Goal: Task Accomplishment & Management: Use online tool/utility

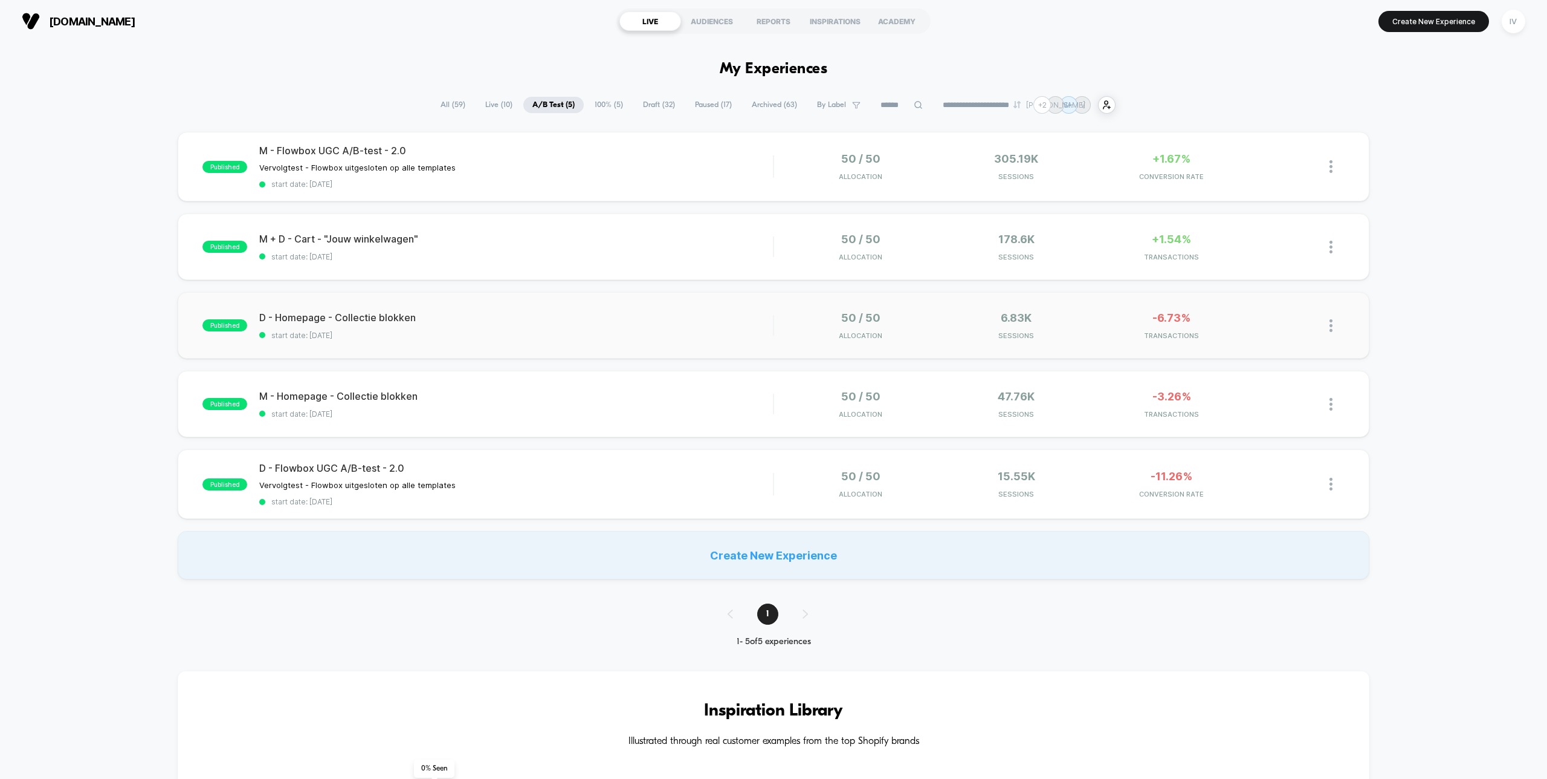
click at [694, 308] on div "published D - Homepage - Collectie blokken start date: [DATE] 50 / 50 Allocatio…" at bounding box center [773, 325] width 1191 height 66
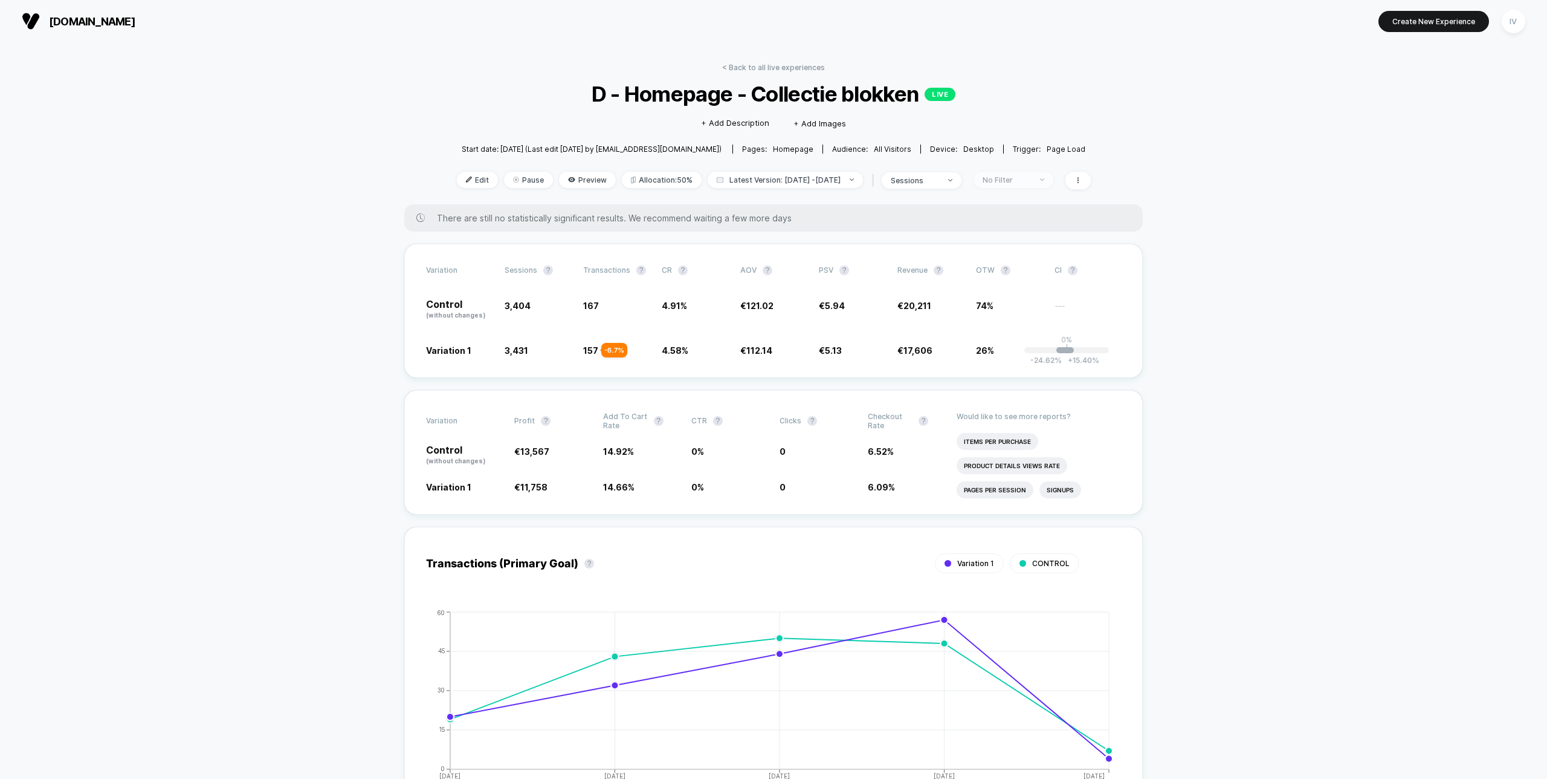
click at [1018, 178] on div "No Filter" at bounding box center [1007, 179] width 48 height 9
click at [1023, 296] on span "New Visitors" at bounding box center [1019, 297] width 50 height 10
click at [1033, 352] on button "Save" at bounding box center [1029, 355] width 111 height 20
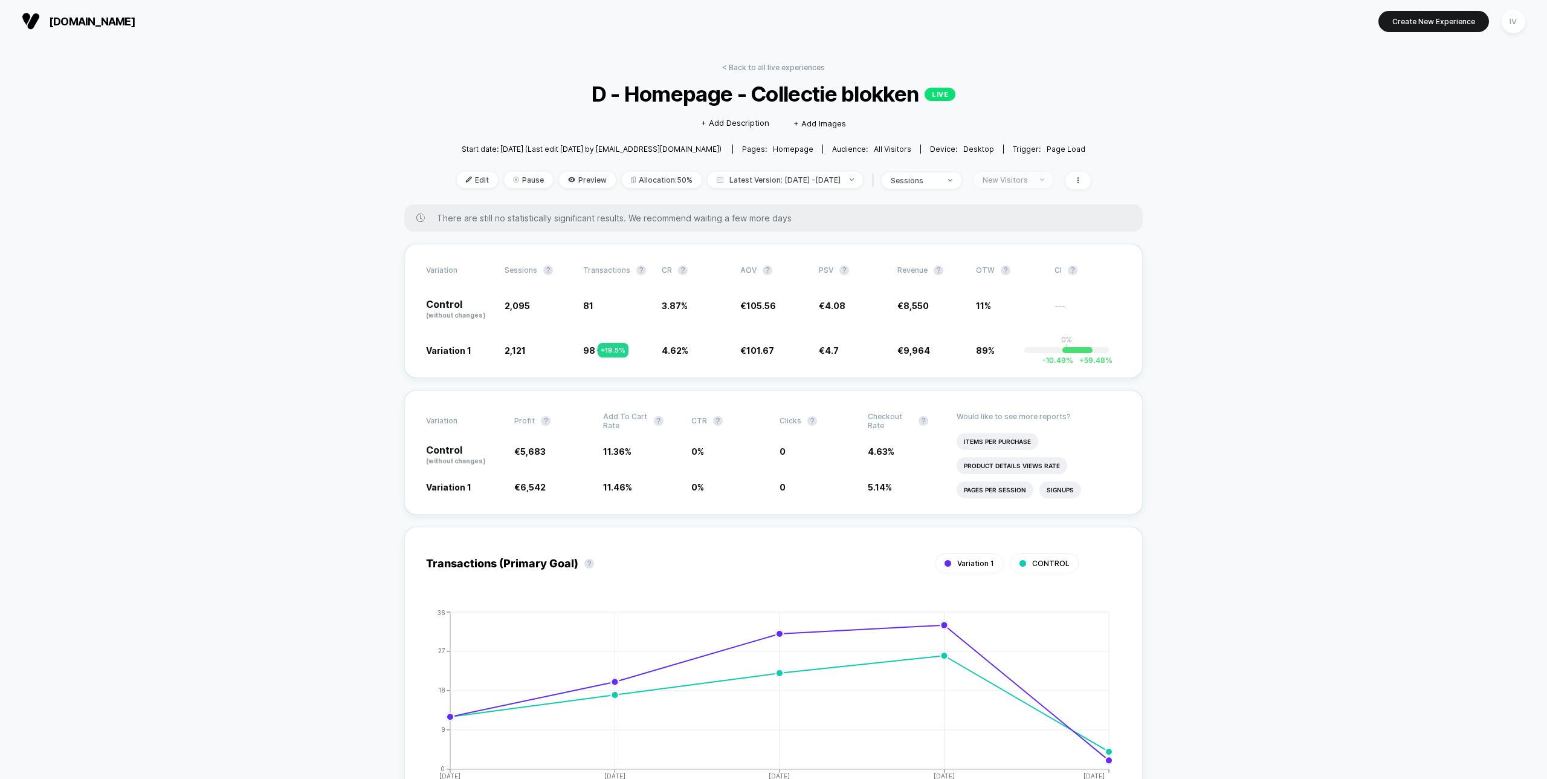
click at [1031, 178] on div "New Visitors" at bounding box center [1007, 179] width 48 height 9
click at [1015, 277] on span "Returning Visitors" at bounding box center [1029, 273] width 70 height 10
click at [1025, 356] on button "Save" at bounding box center [1029, 355] width 111 height 20
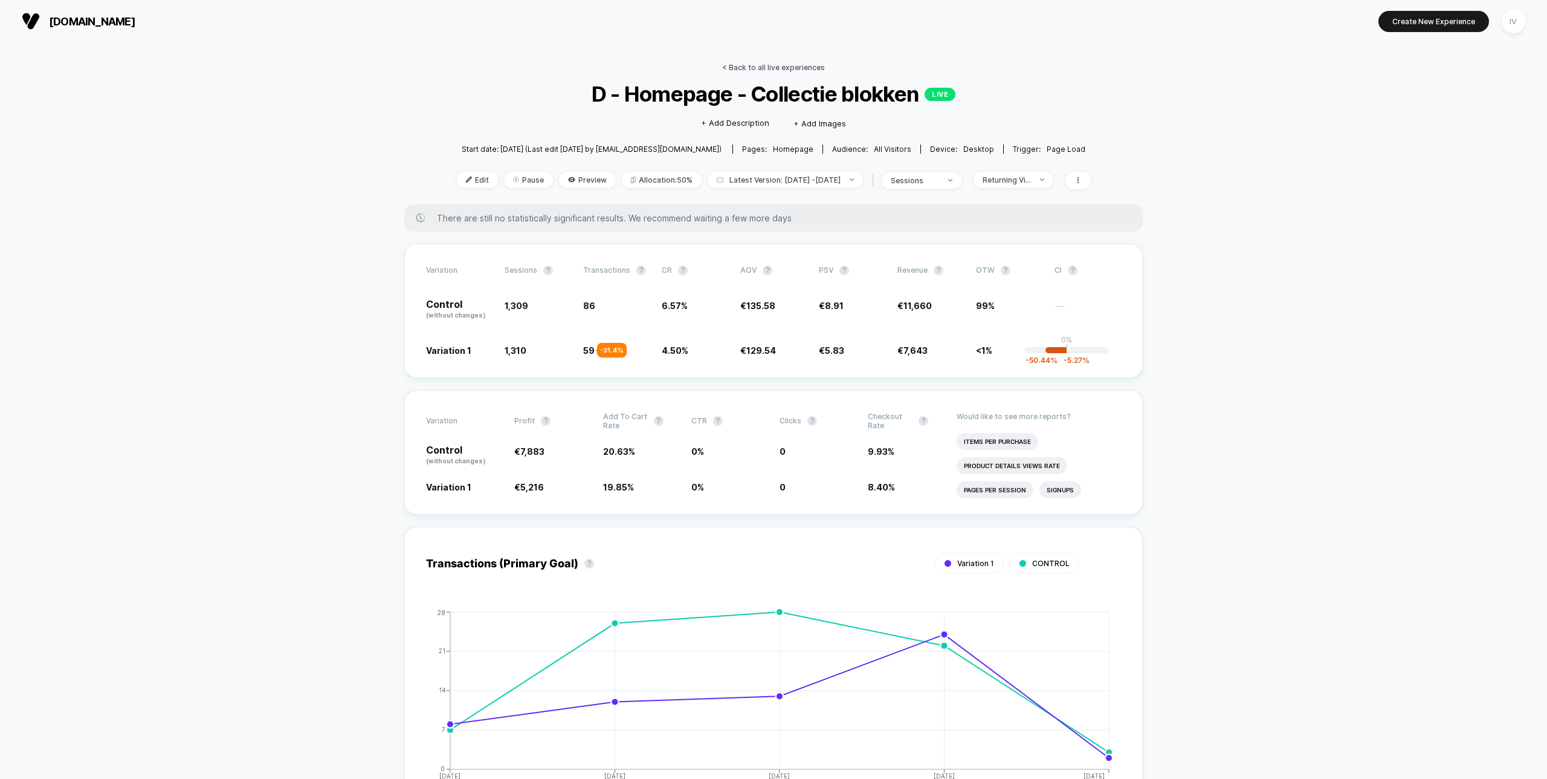
click at [795, 70] on link "< Back to all live experiences" at bounding box center [773, 67] width 103 height 9
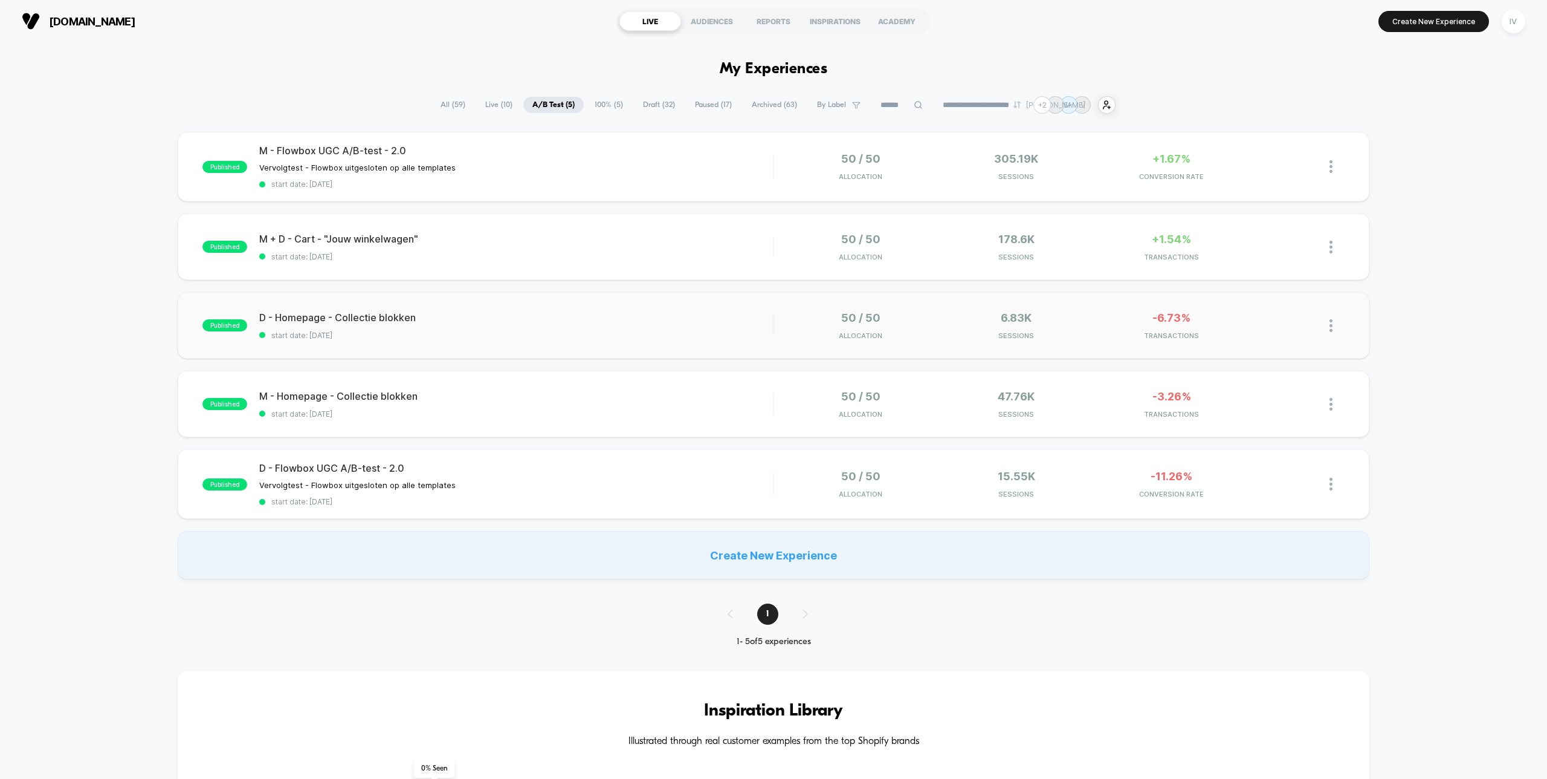
click at [627, 351] on div "published D - Homepage - Collectie blokken start date: [DATE] 50 / 50 Allocatio…" at bounding box center [773, 325] width 1191 height 66
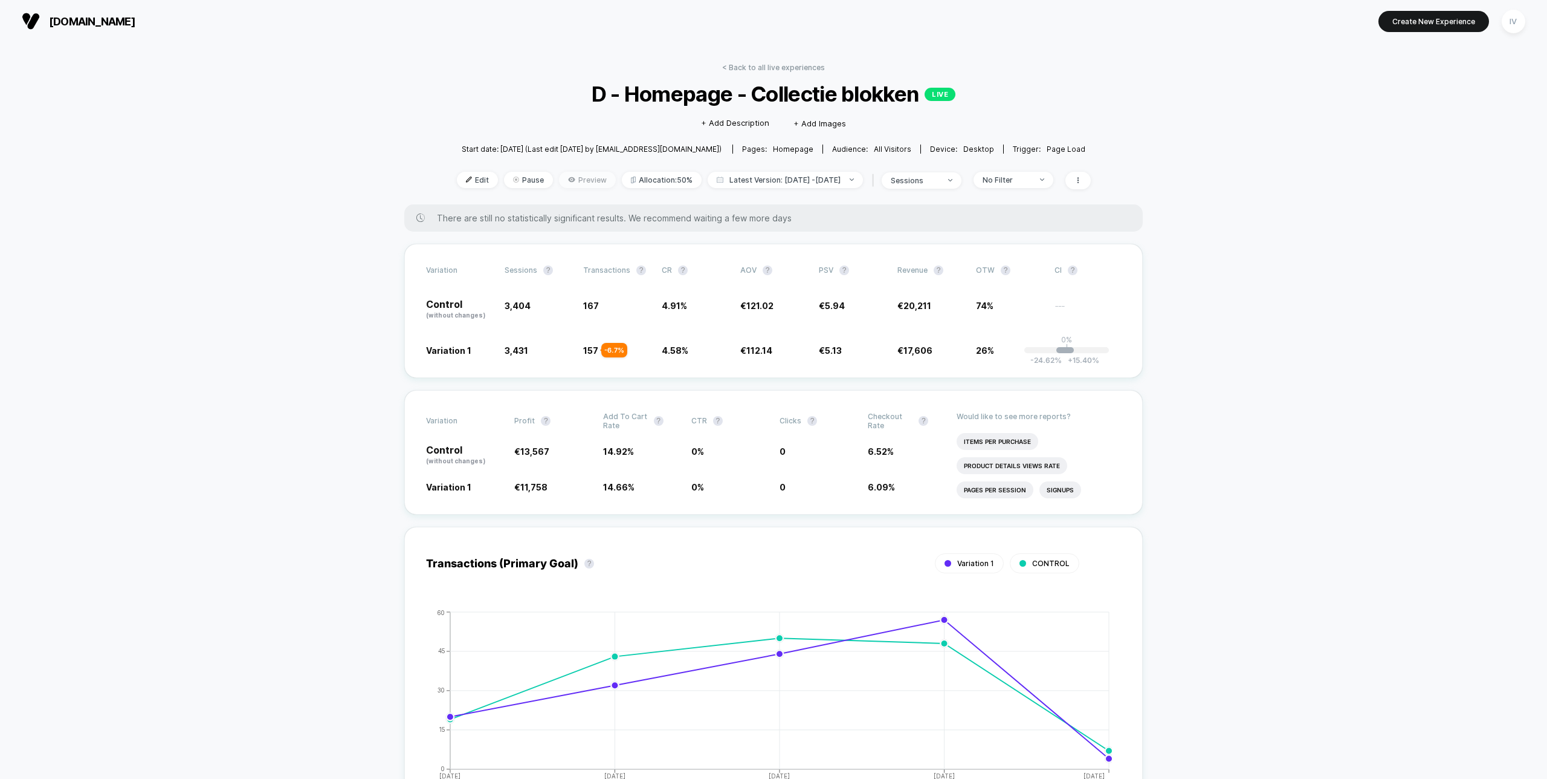
click at [567, 180] on span "Preview" at bounding box center [587, 180] width 57 height 16
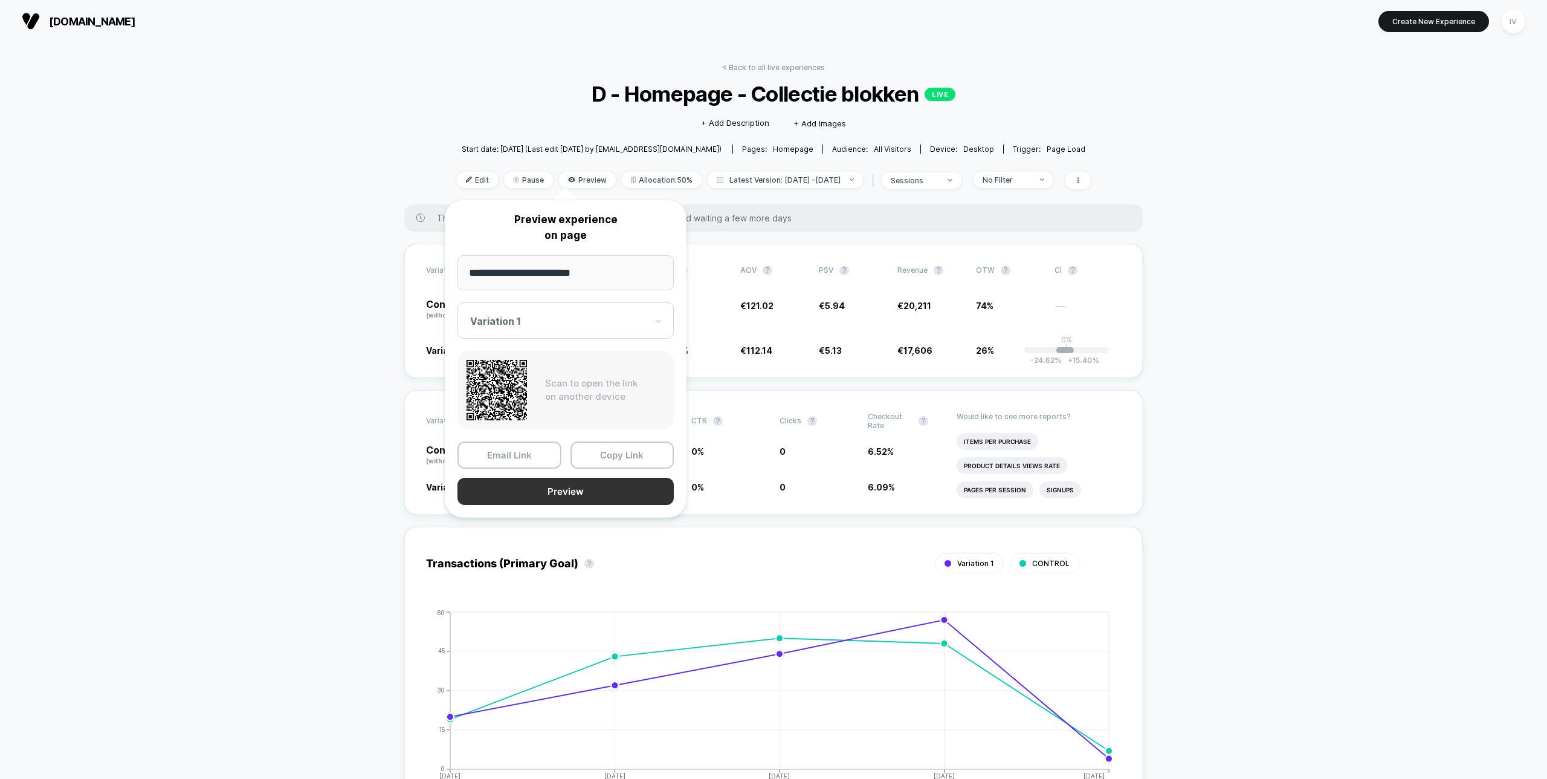
click at [610, 489] on button "Preview" at bounding box center [566, 491] width 216 height 27
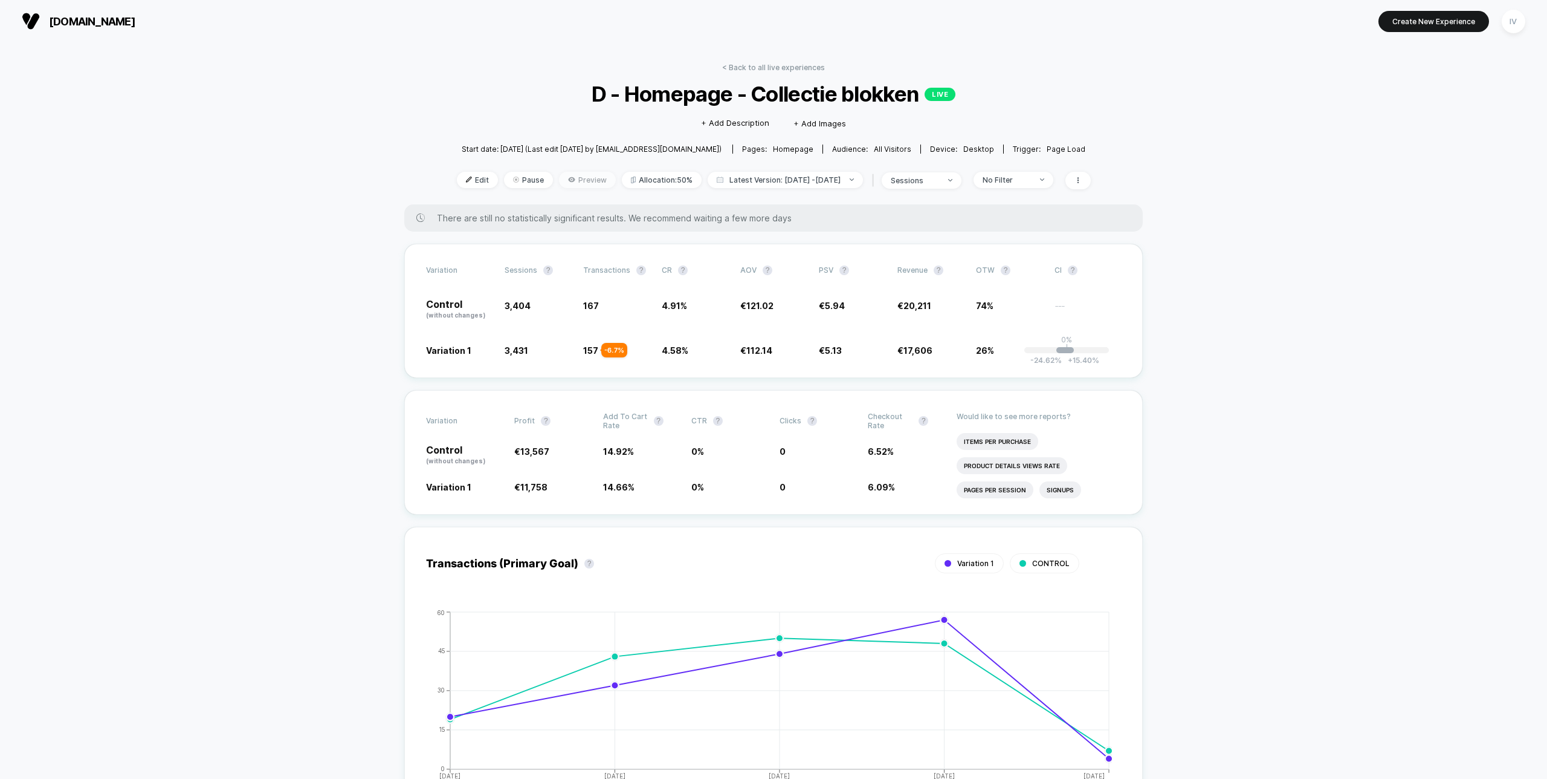
click at [568, 181] on icon at bounding box center [571, 179] width 7 height 5
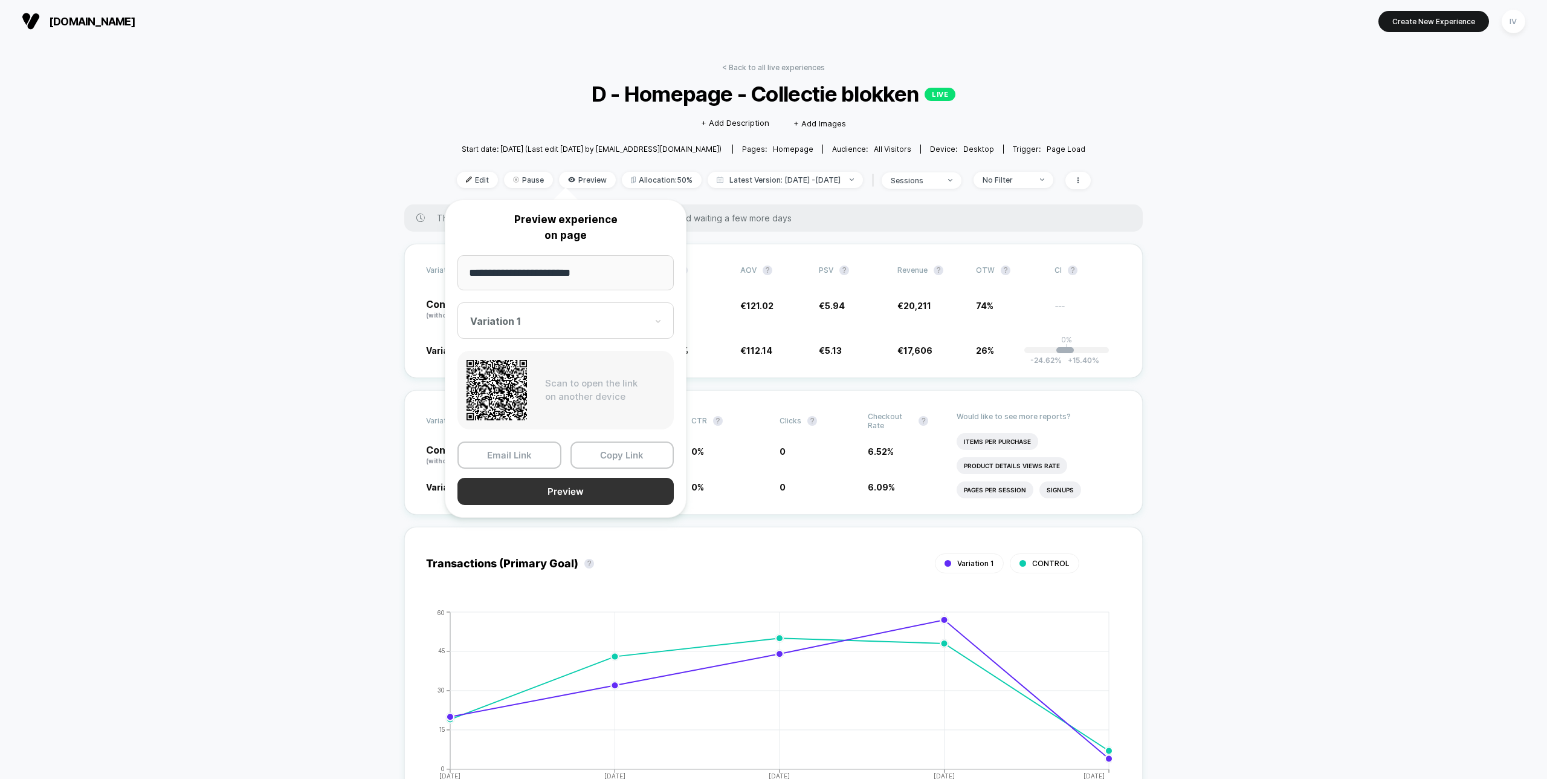
click at [629, 484] on button "Preview" at bounding box center [566, 491] width 216 height 27
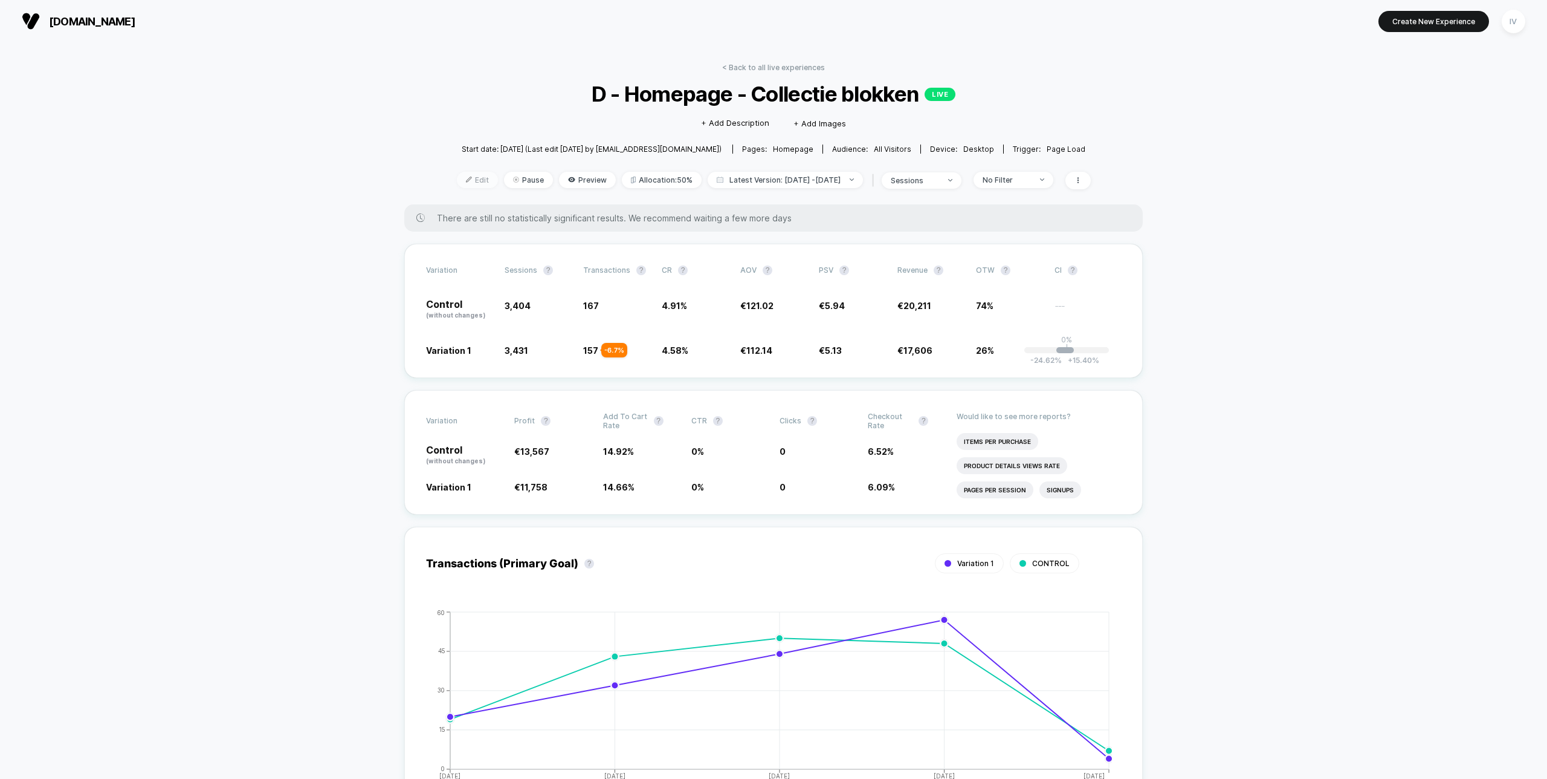
click at [466, 178] on img at bounding box center [469, 179] width 6 height 6
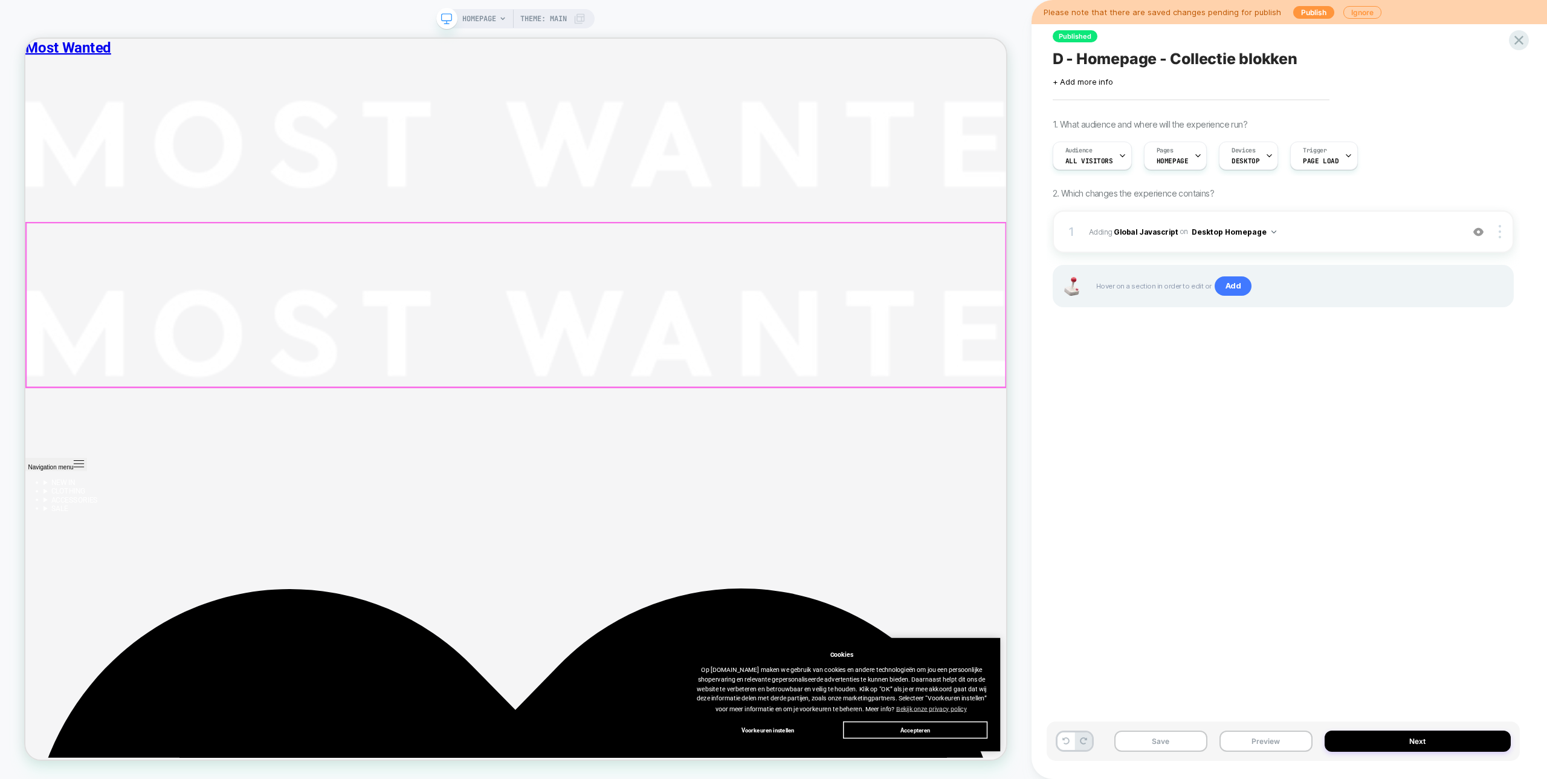
scroll to position [598, 0]
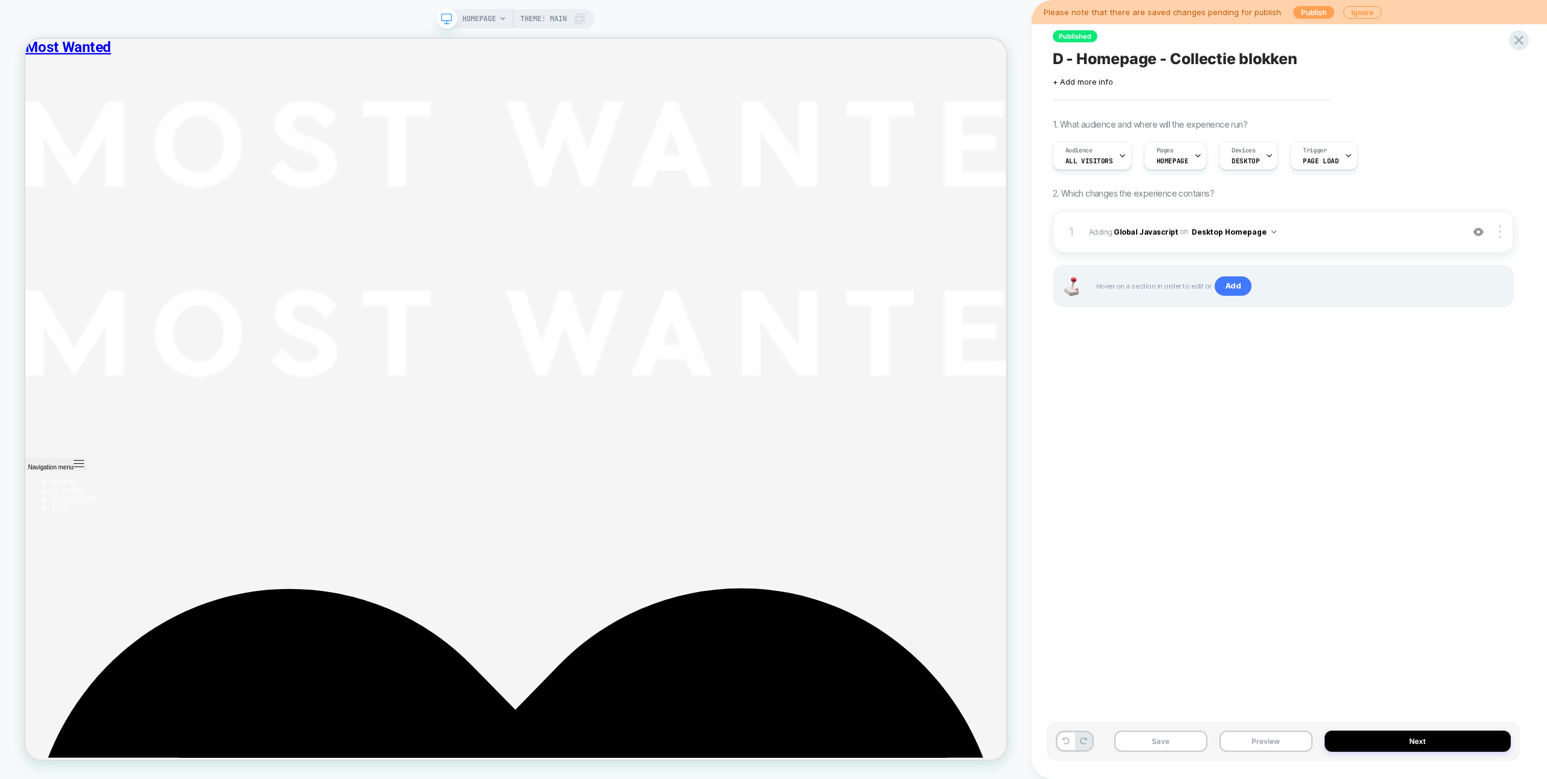
click at [1307, 12] on button "Publish" at bounding box center [1314, 12] width 41 height 13
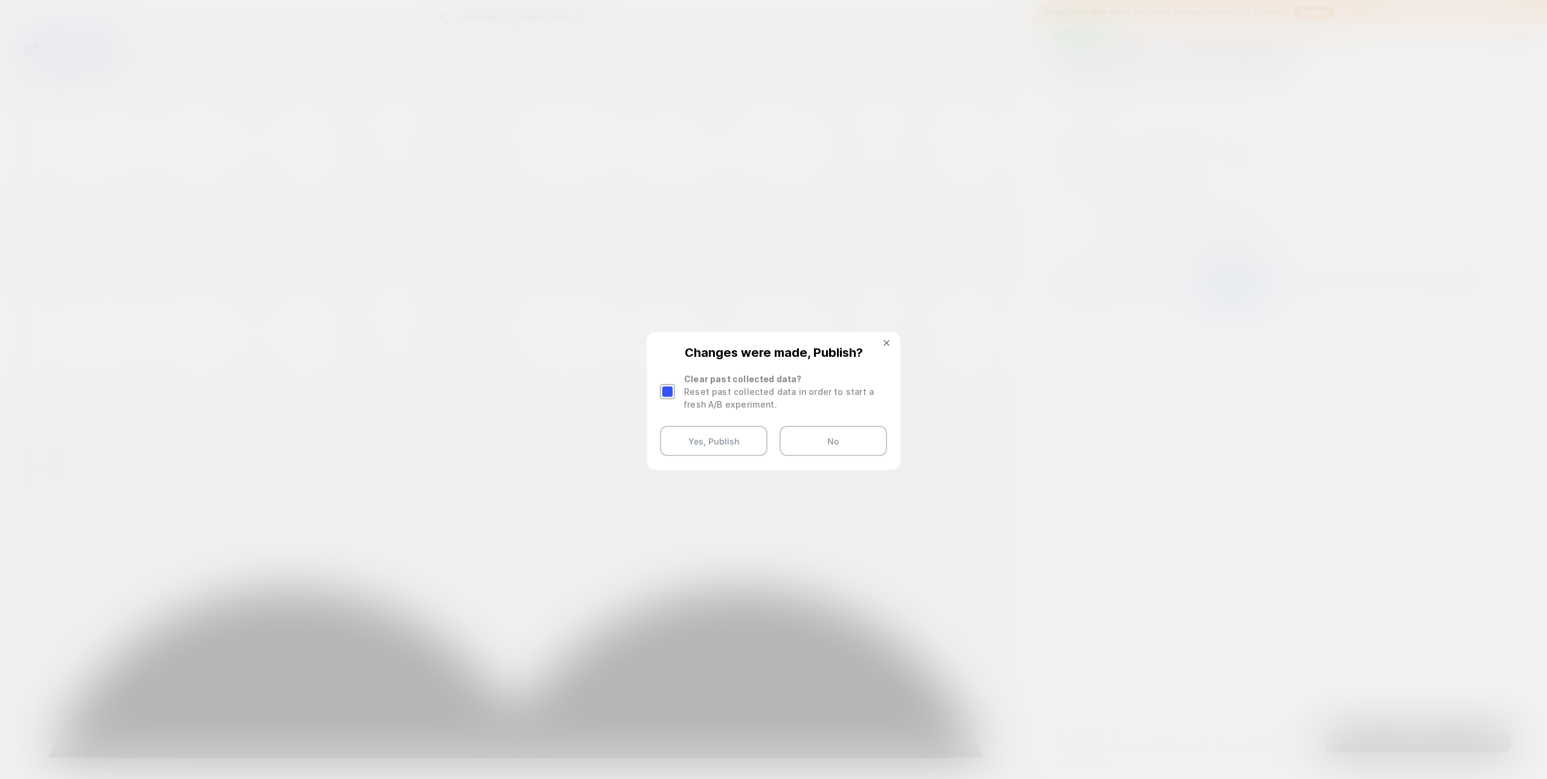
click at [666, 394] on div at bounding box center [667, 391] width 15 height 15
click at [712, 439] on button "Yes, Publish" at bounding box center [714, 441] width 108 height 30
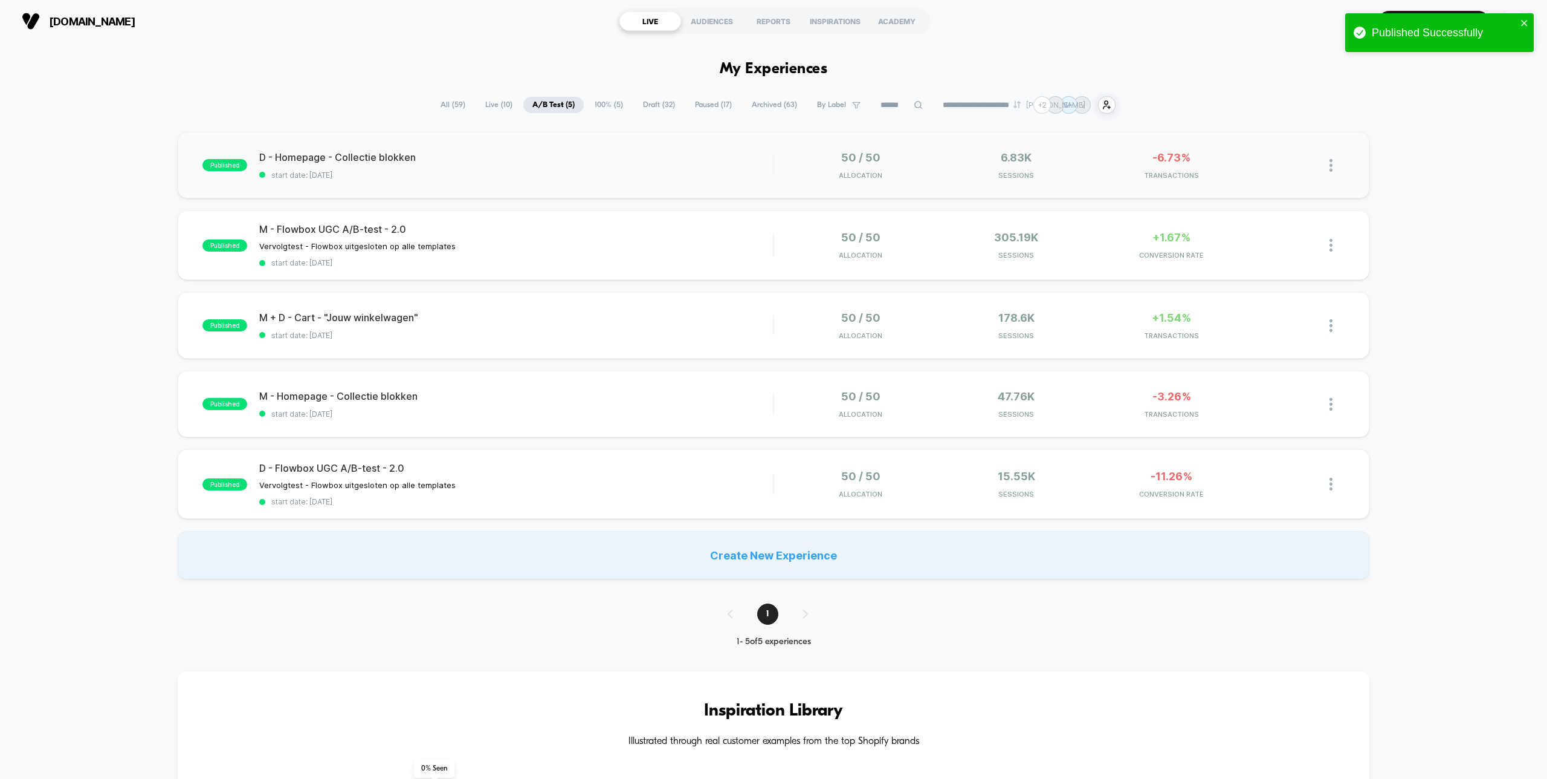
click at [548, 184] on div "published D - Homepage - Collectie blokken start date: [DATE] 50 / 50 Allocatio…" at bounding box center [773, 165] width 1191 height 66
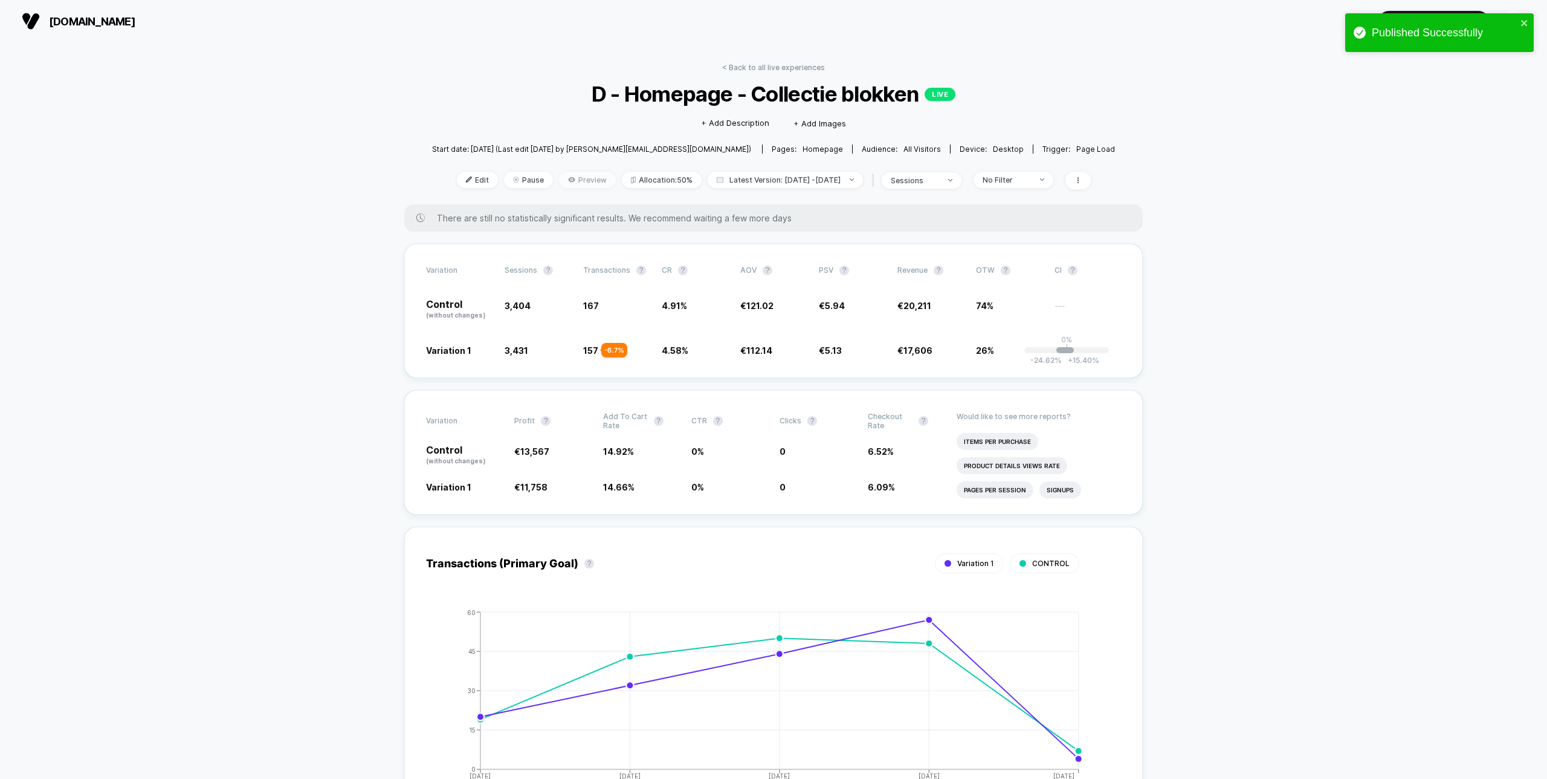
click at [565, 178] on span "Preview" at bounding box center [587, 180] width 57 height 16
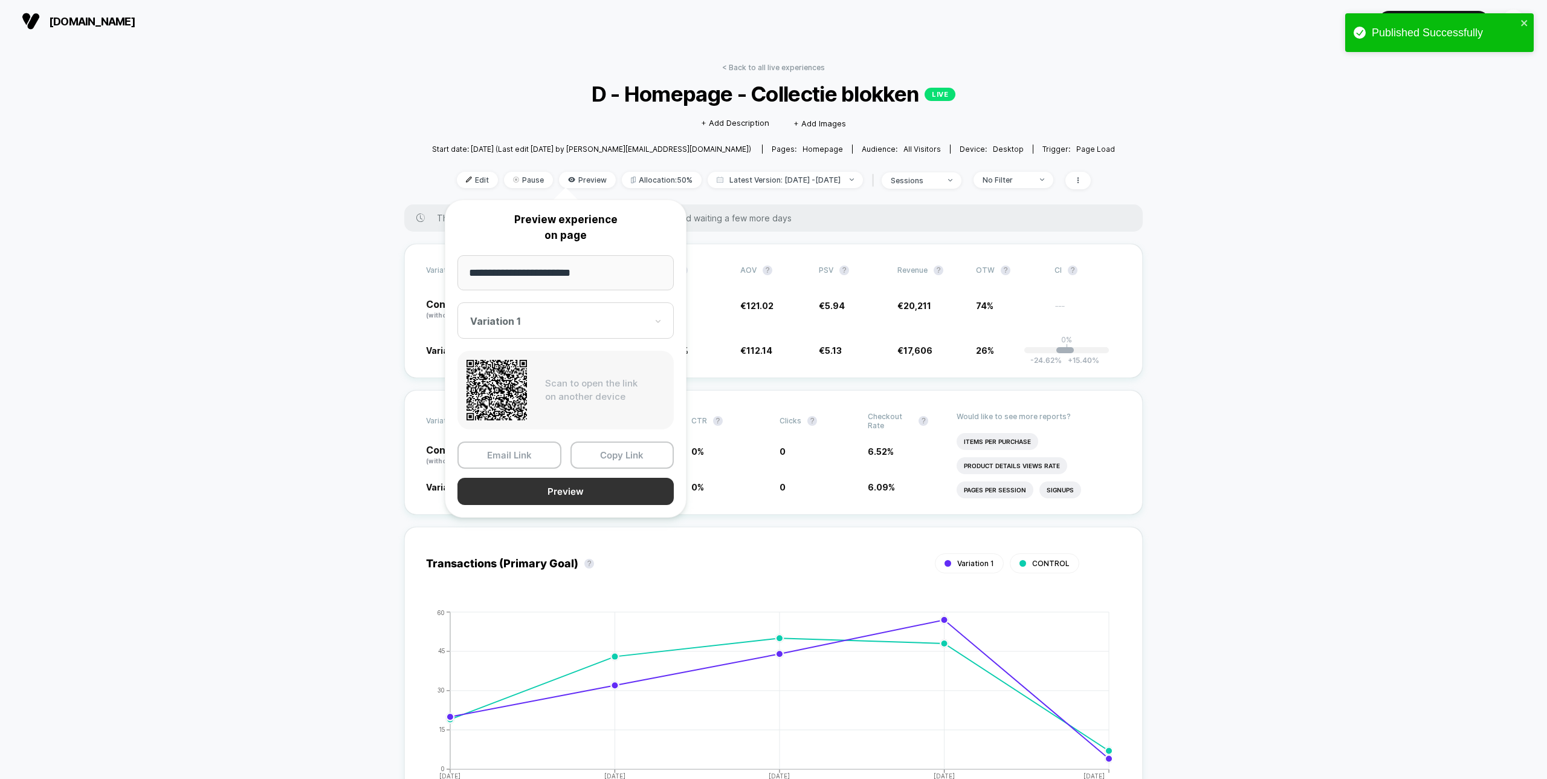
click at [602, 482] on button "Preview" at bounding box center [566, 491] width 216 height 27
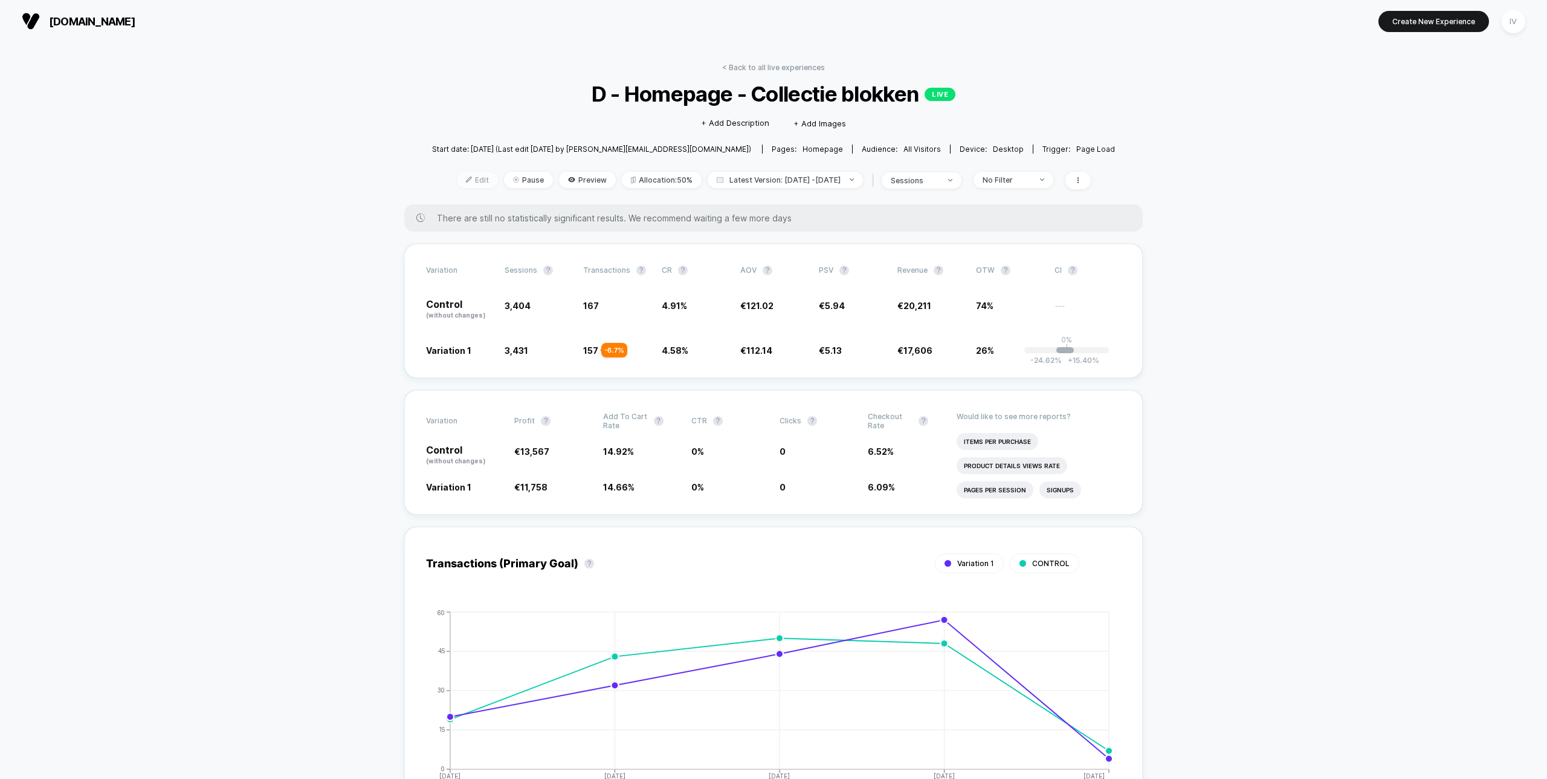
click at [461, 173] on span "Edit" at bounding box center [477, 180] width 41 height 16
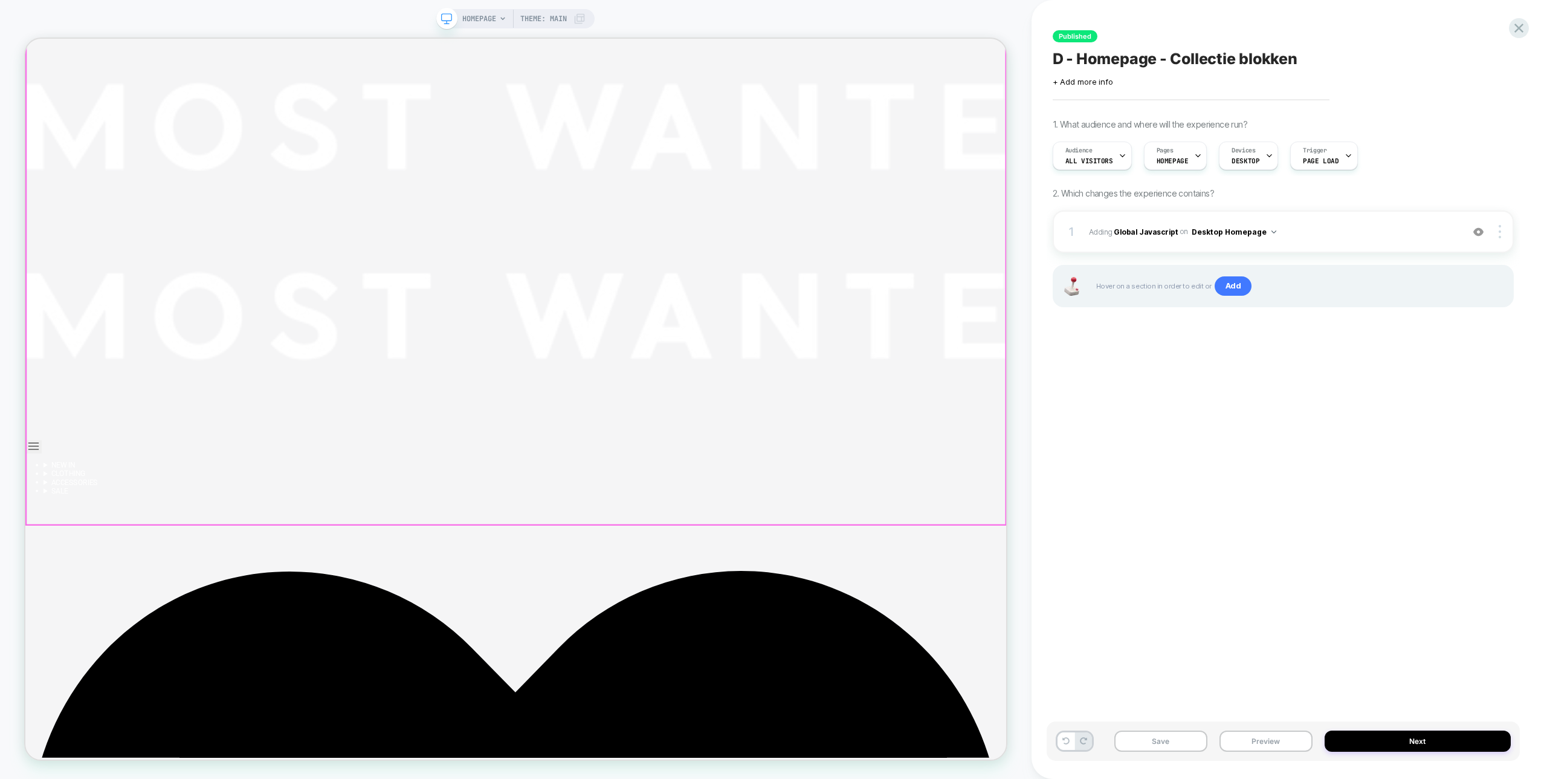
scroll to position [516, 0]
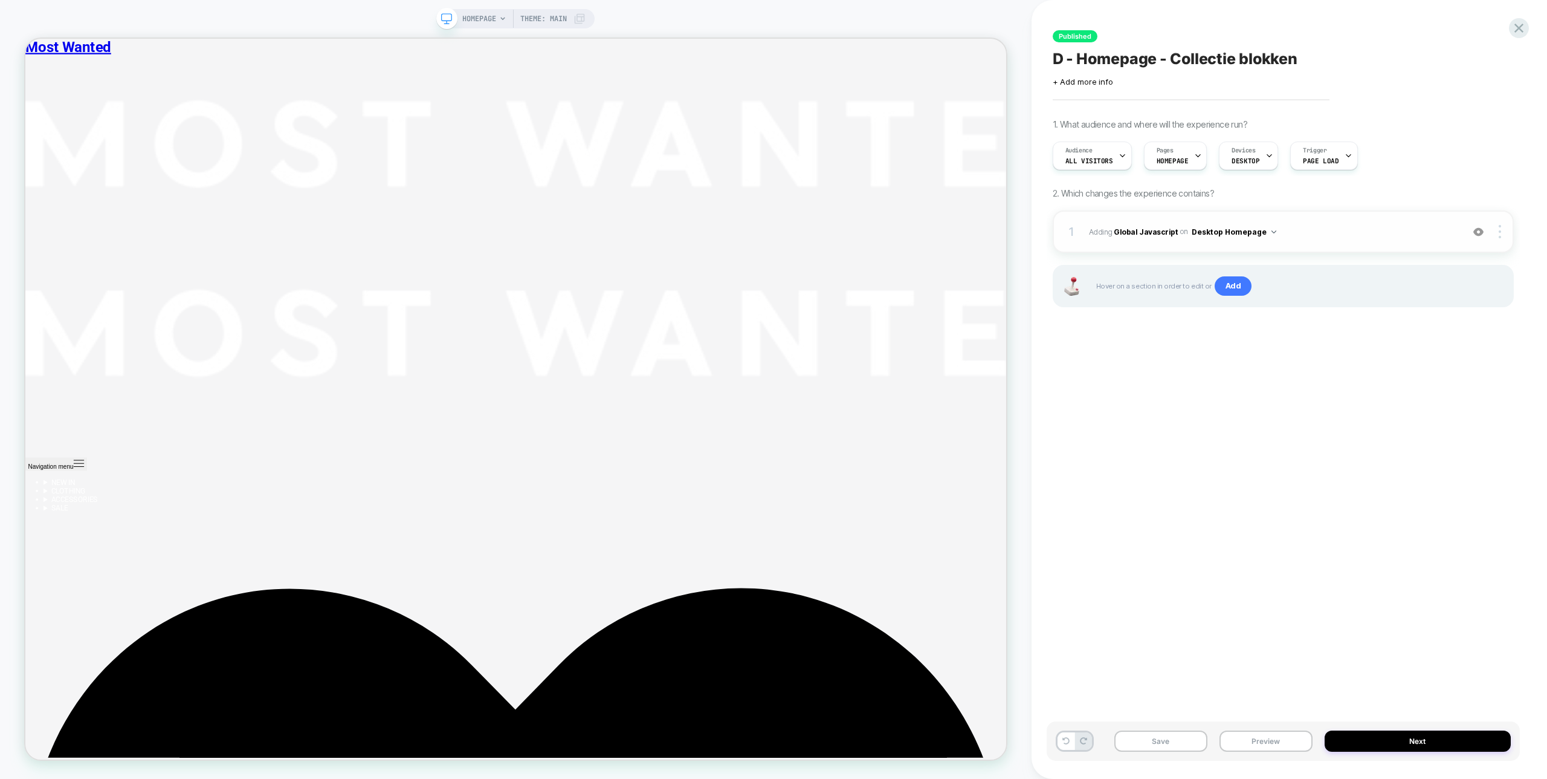
click at [1474, 230] on img at bounding box center [1479, 232] width 10 height 10
click at [1478, 230] on img at bounding box center [1479, 232] width 10 height 10
click at [1133, 230] on b "Global Javascript" at bounding box center [1146, 231] width 64 height 9
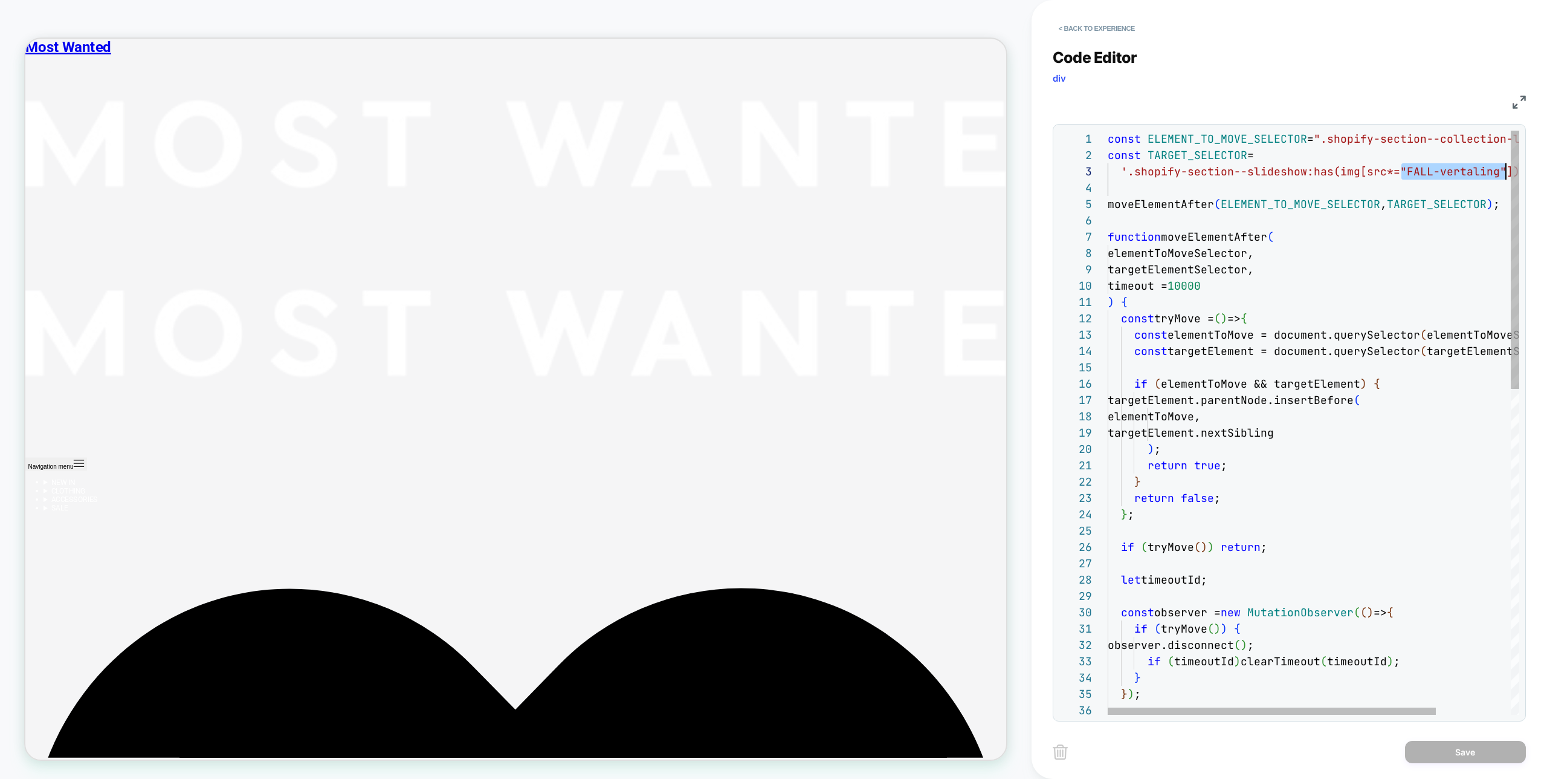
scroll to position [33, 385]
drag, startPoint x: 1403, startPoint y: 170, endPoint x: 1493, endPoint y: 164, distance: 90.2
click at [1493, 164] on div "const ELEMENT_TO_MOVE_SELECTOR = ".shopify-section--collection-list" ; const TA…" at bounding box center [1360, 790] width 505 height 1318
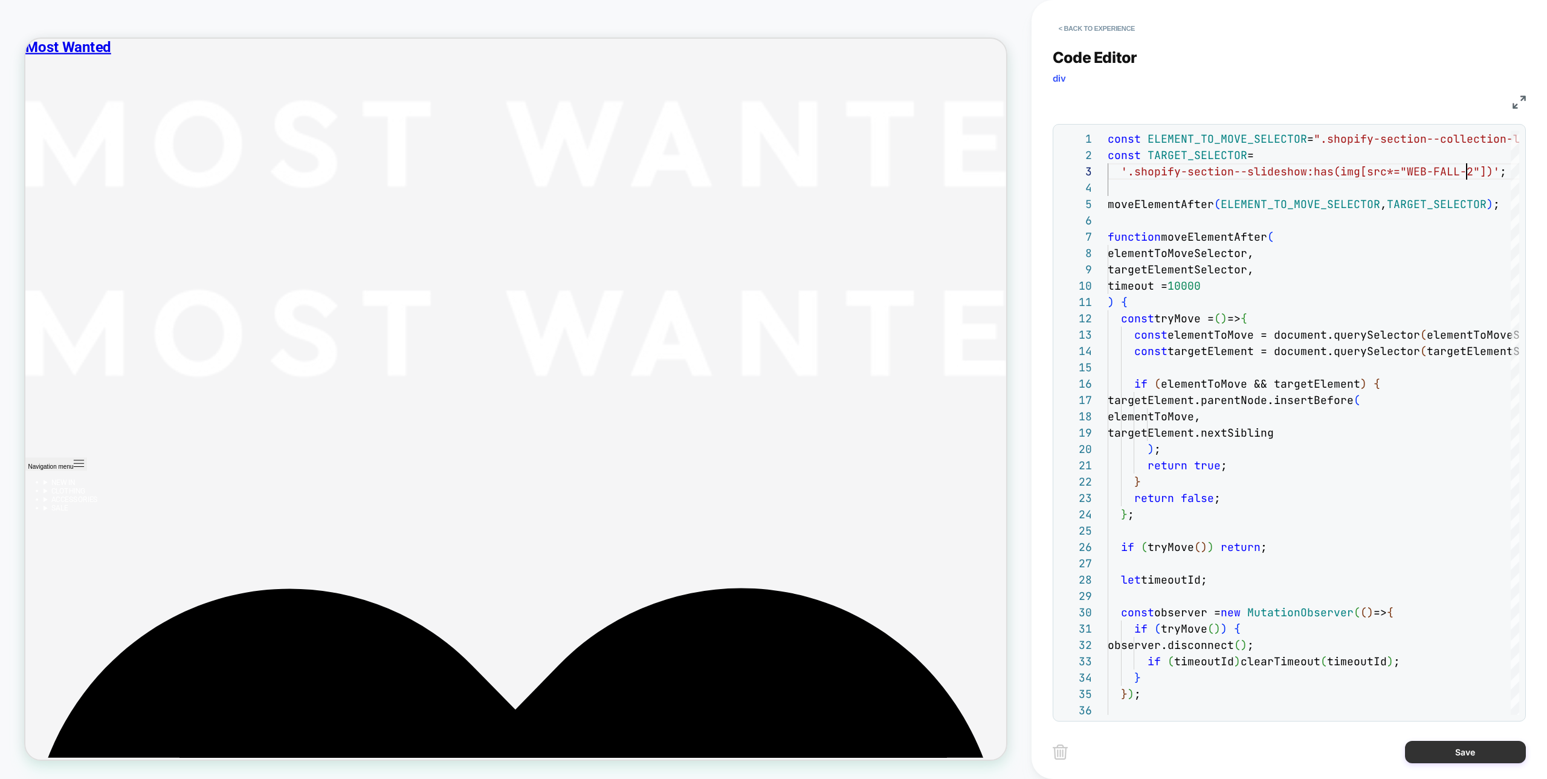
type textarea "**********"
click at [1464, 748] on button "Save" at bounding box center [1465, 751] width 121 height 22
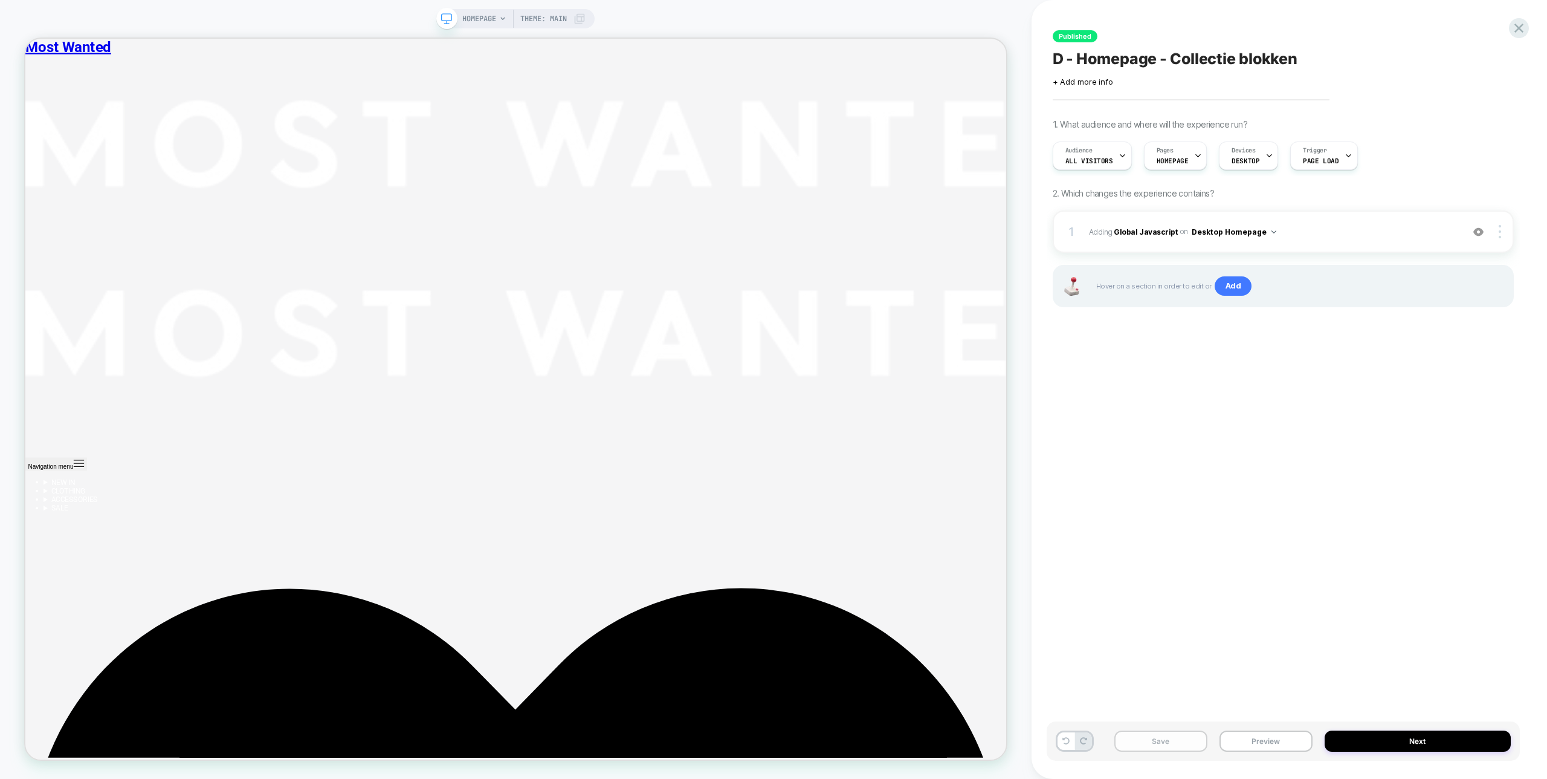
click at [1170, 740] on button "Save" at bounding box center [1161, 740] width 93 height 21
click at [1261, 739] on button "Preview" at bounding box center [1266, 740] width 93 height 21
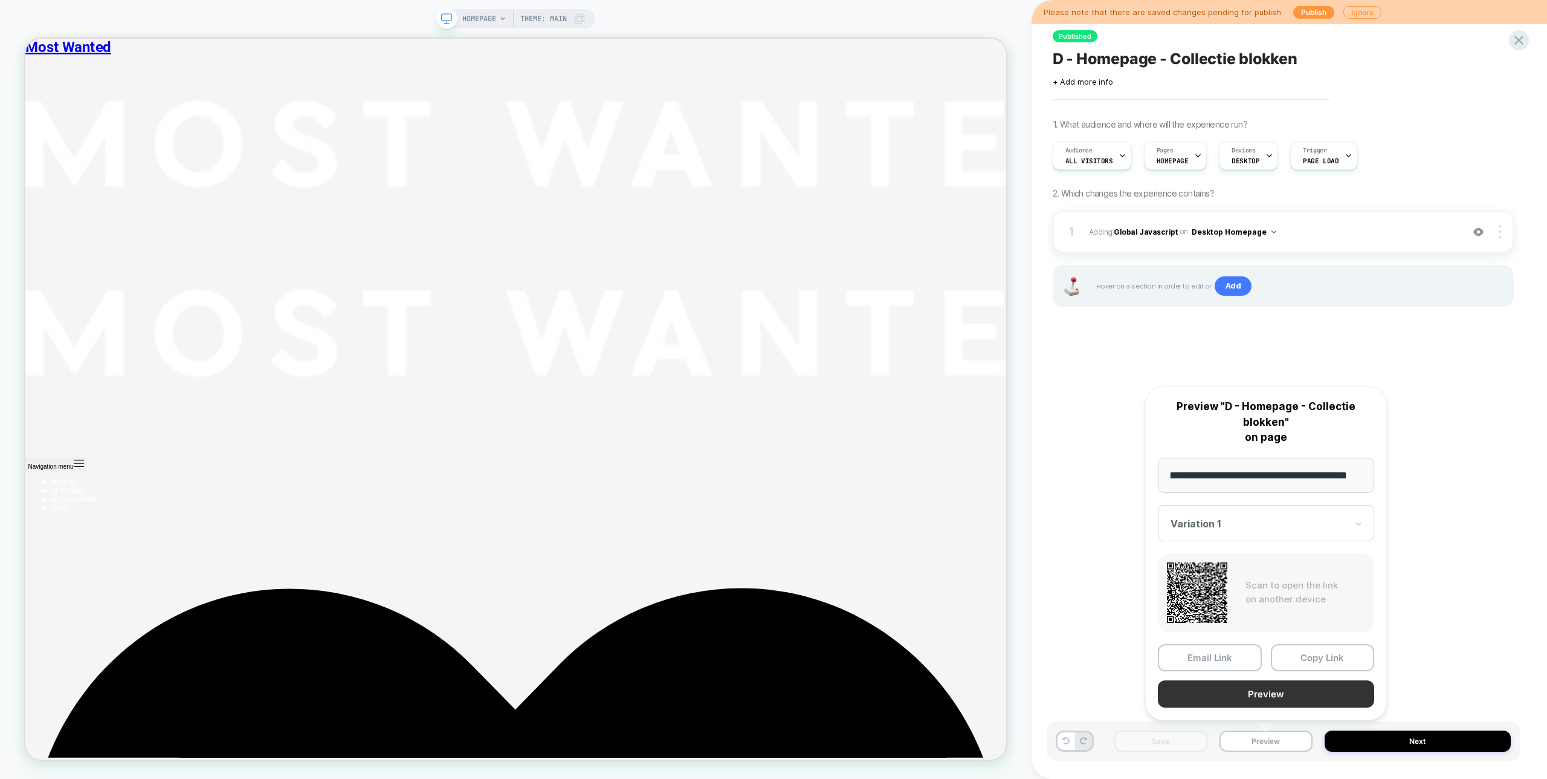
scroll to position [0, 28]
click at [1268, 693] on button "Preview" at bounding box center [1266, 694] width 216 height 27
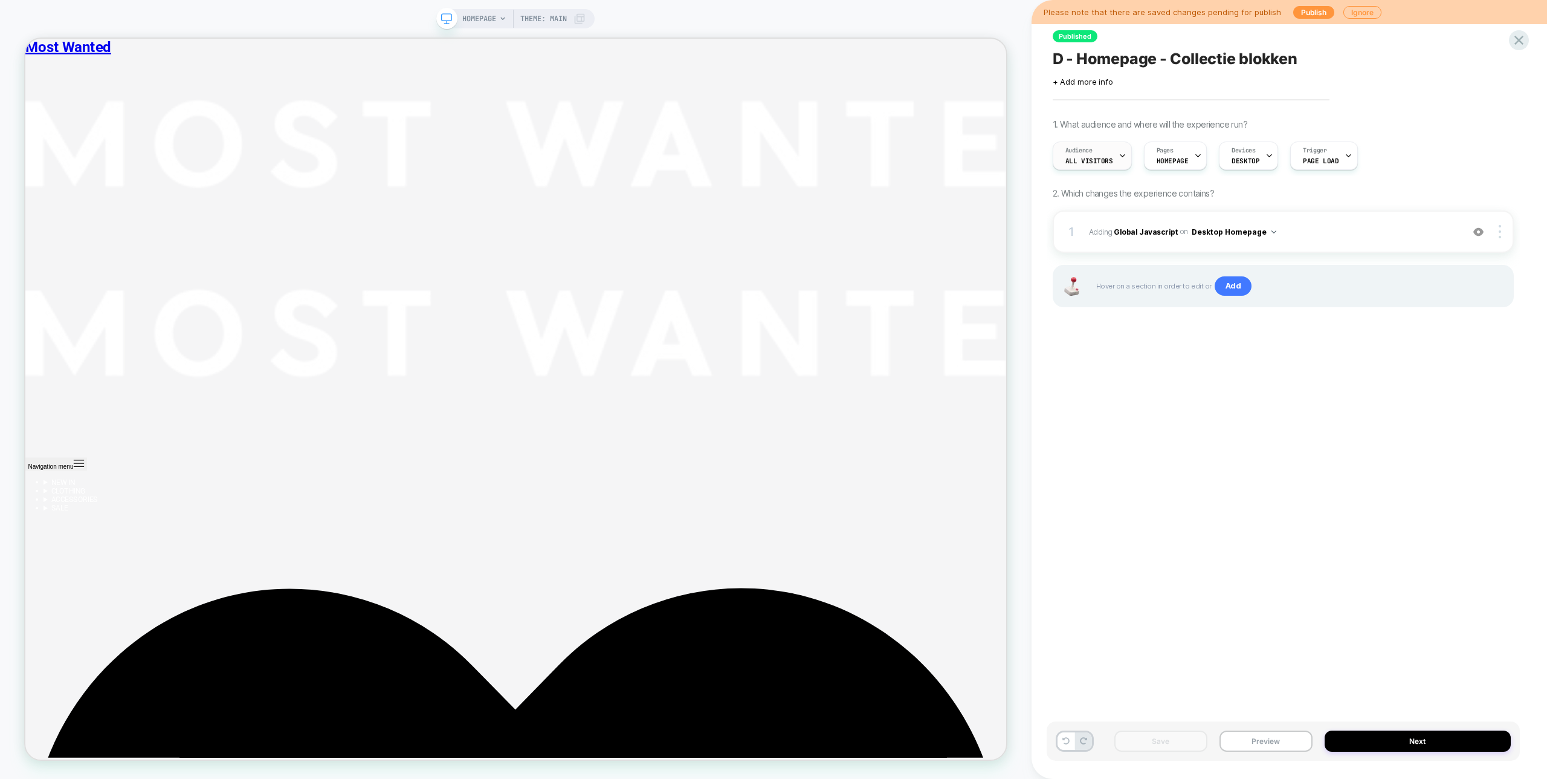
click at [1103, 144] on div "Audience All Visitors" at bounding box center [1090, 155] width 72 height 27
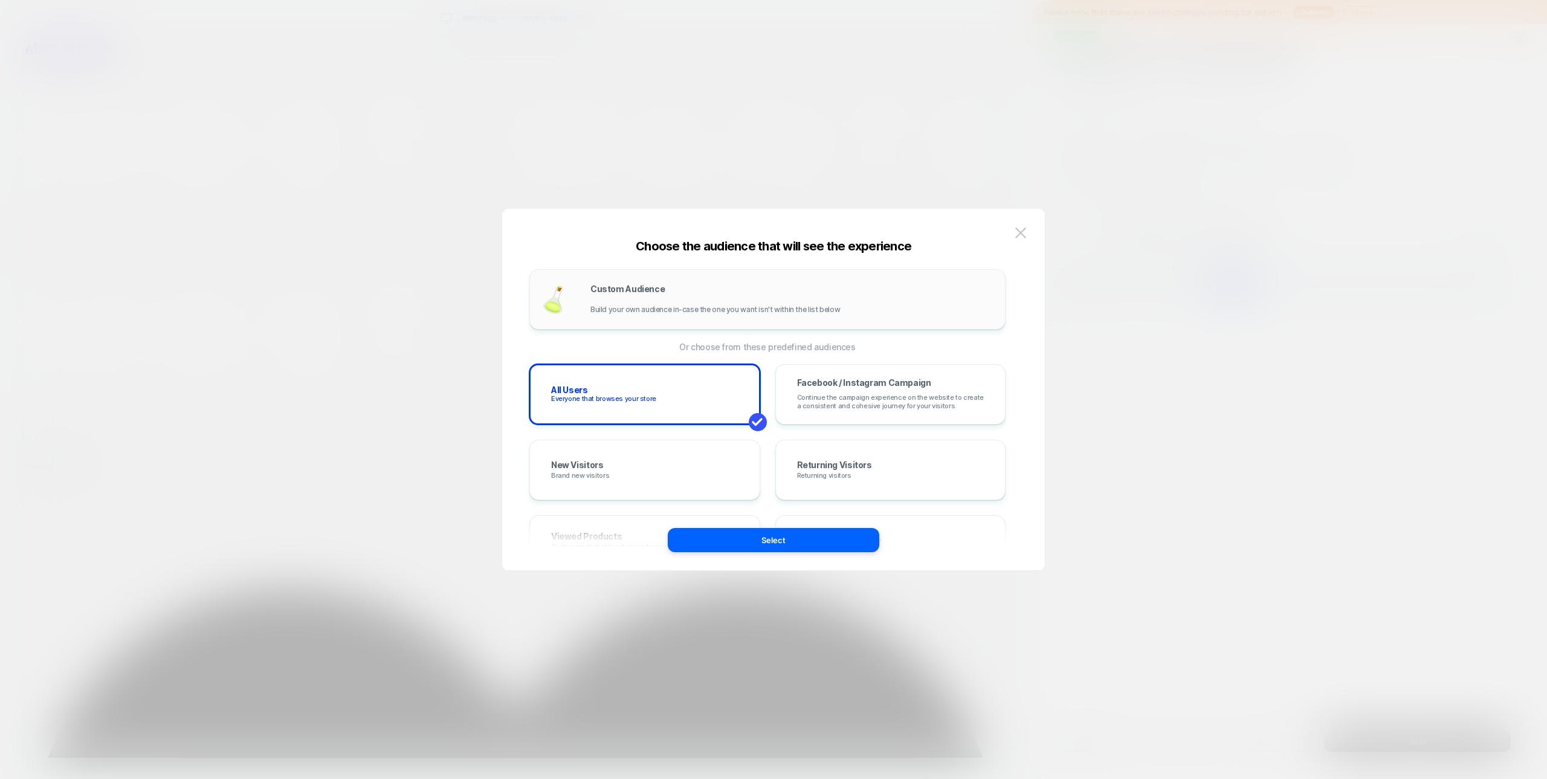
click at [708, 311] on span "Build your own audience in-case the one you want isn't within the list below" at bounding box center [716, 309] width 250 height 8
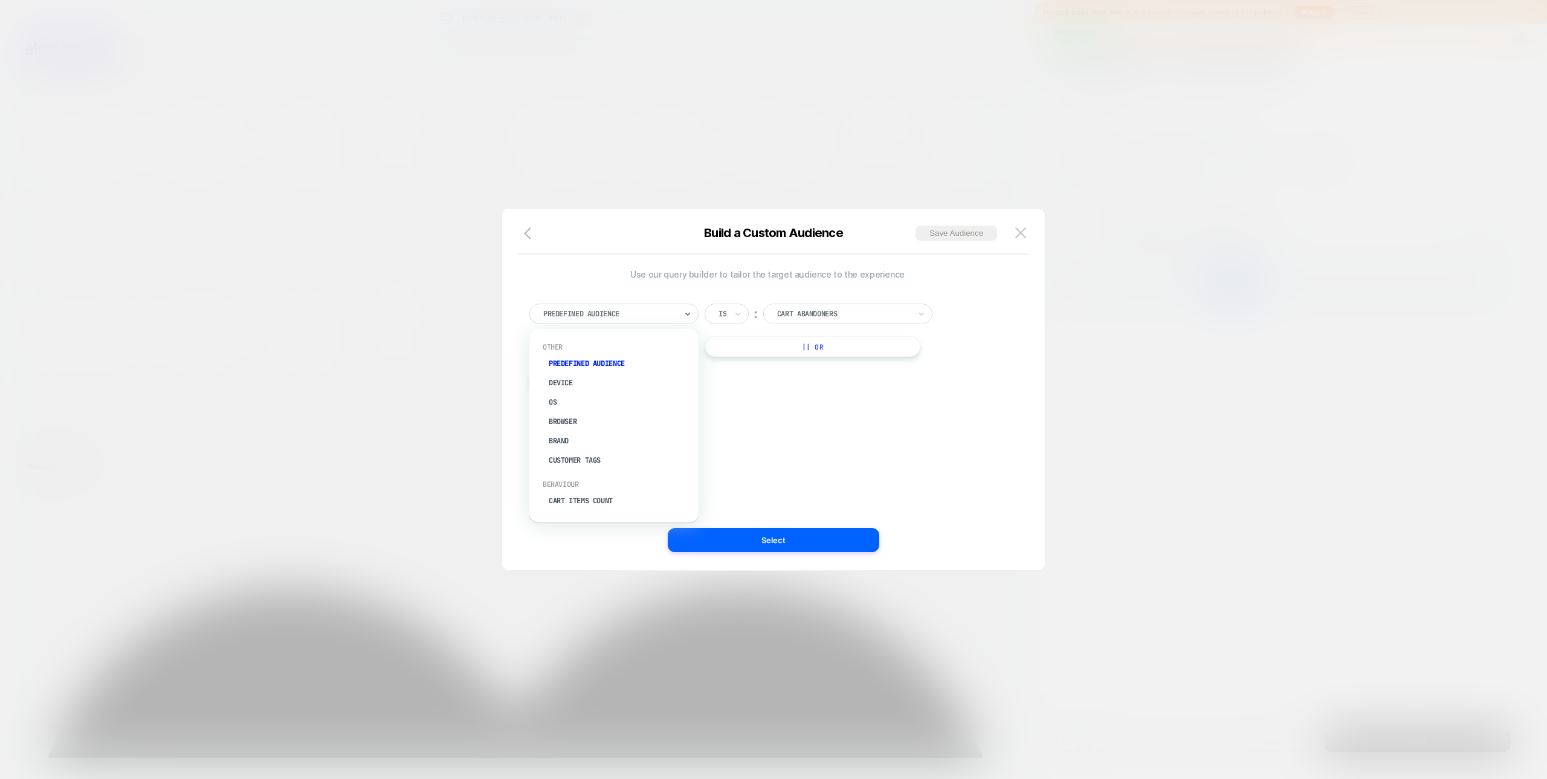
click at [603, 317] on div at bounding box center [609, 313] width 133 height 11
click at [572, 444] on div "Country" at bounding box center [620, 453] width 157 height 19
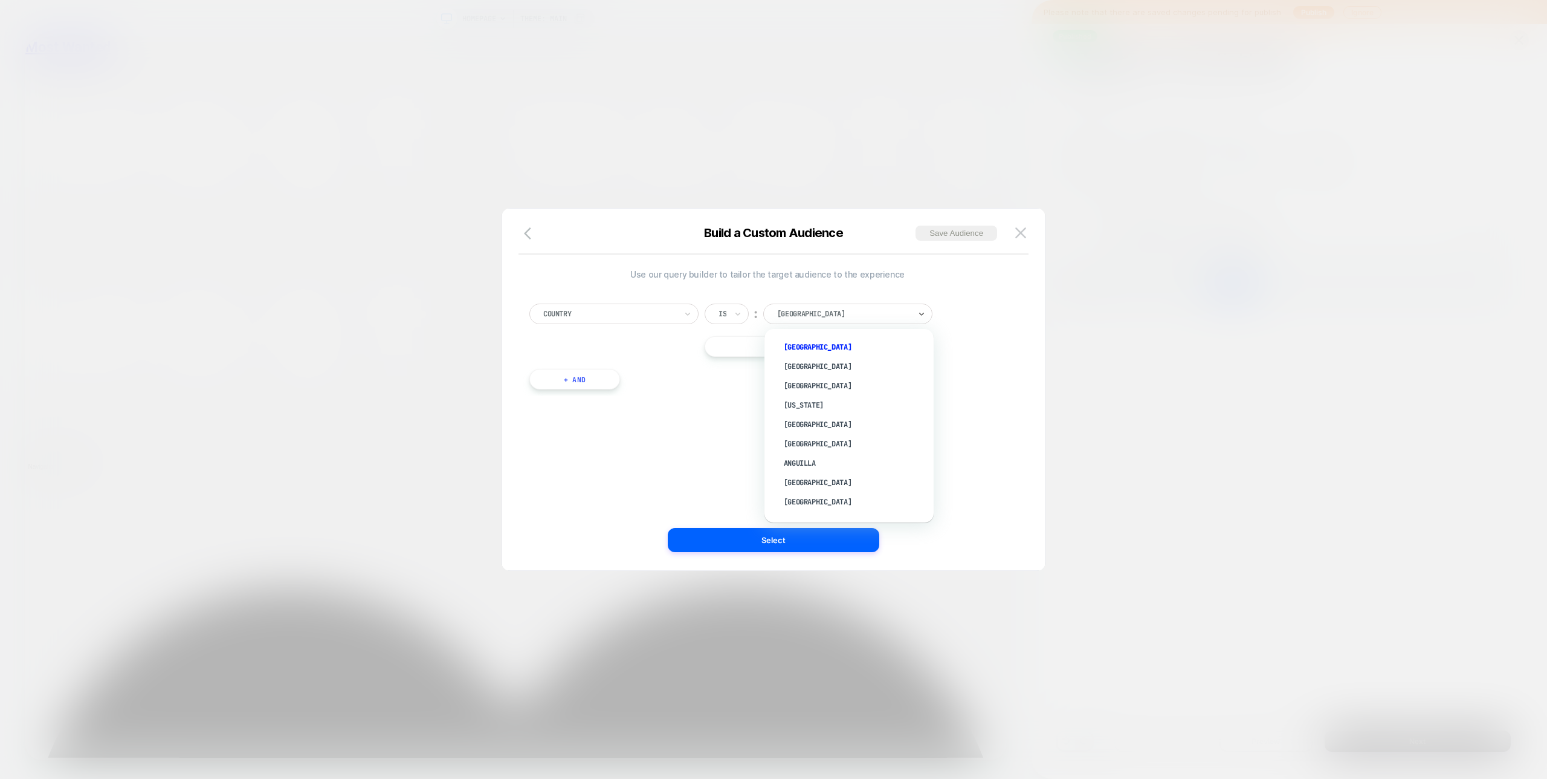
click at [801, 319] on div "[GEOGRAPHIC_DATA]" at bounding box center [843, 313] width 135 height 13
type input "***"
click at [813, 345] on div "[GEOGRAPHIC_DATA]" at bounding box center [855, 346] width 157 height 19
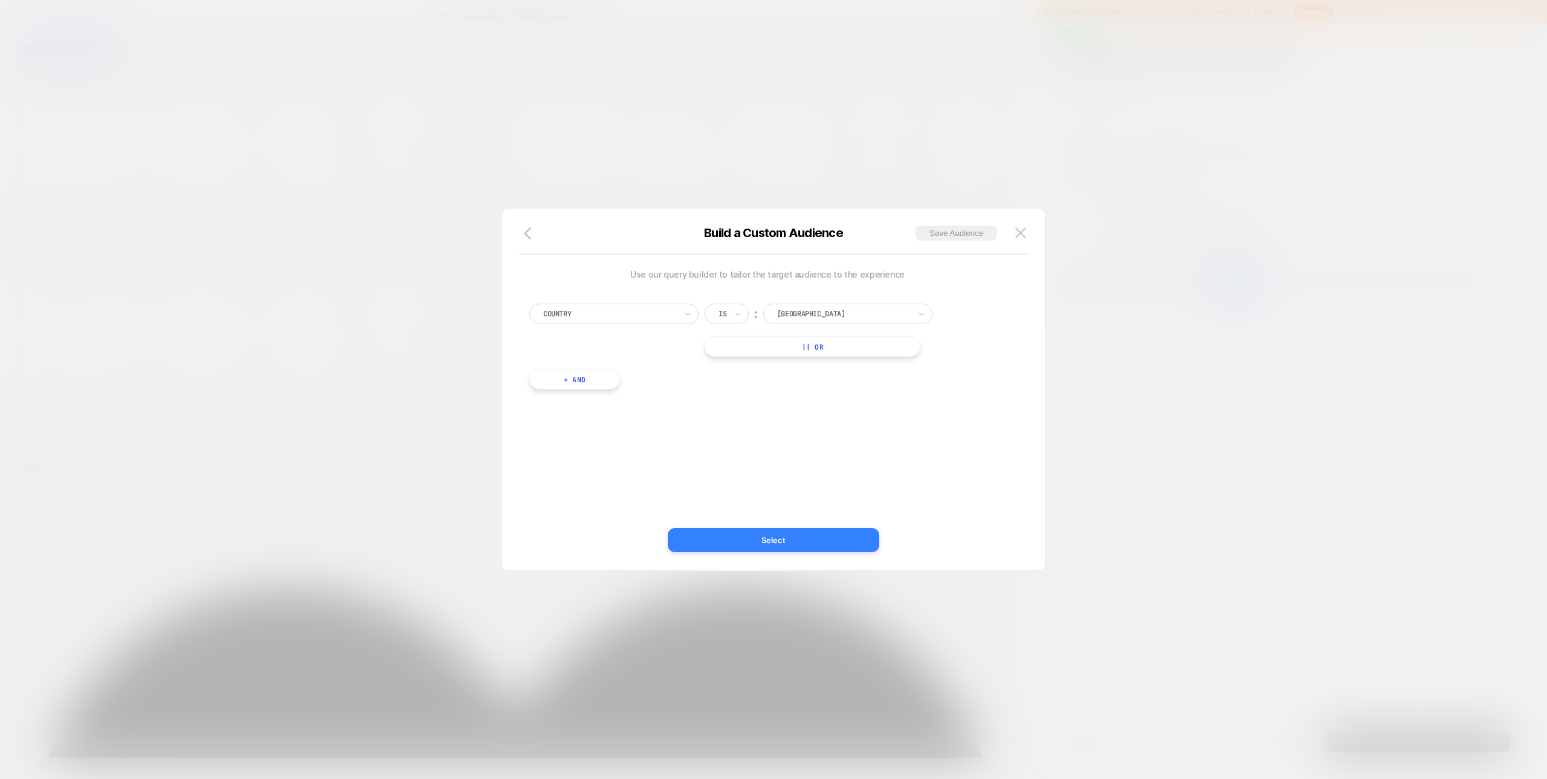
click at [787, 548] on button "Select" at bounding box center [774, 540] width 212 height 24
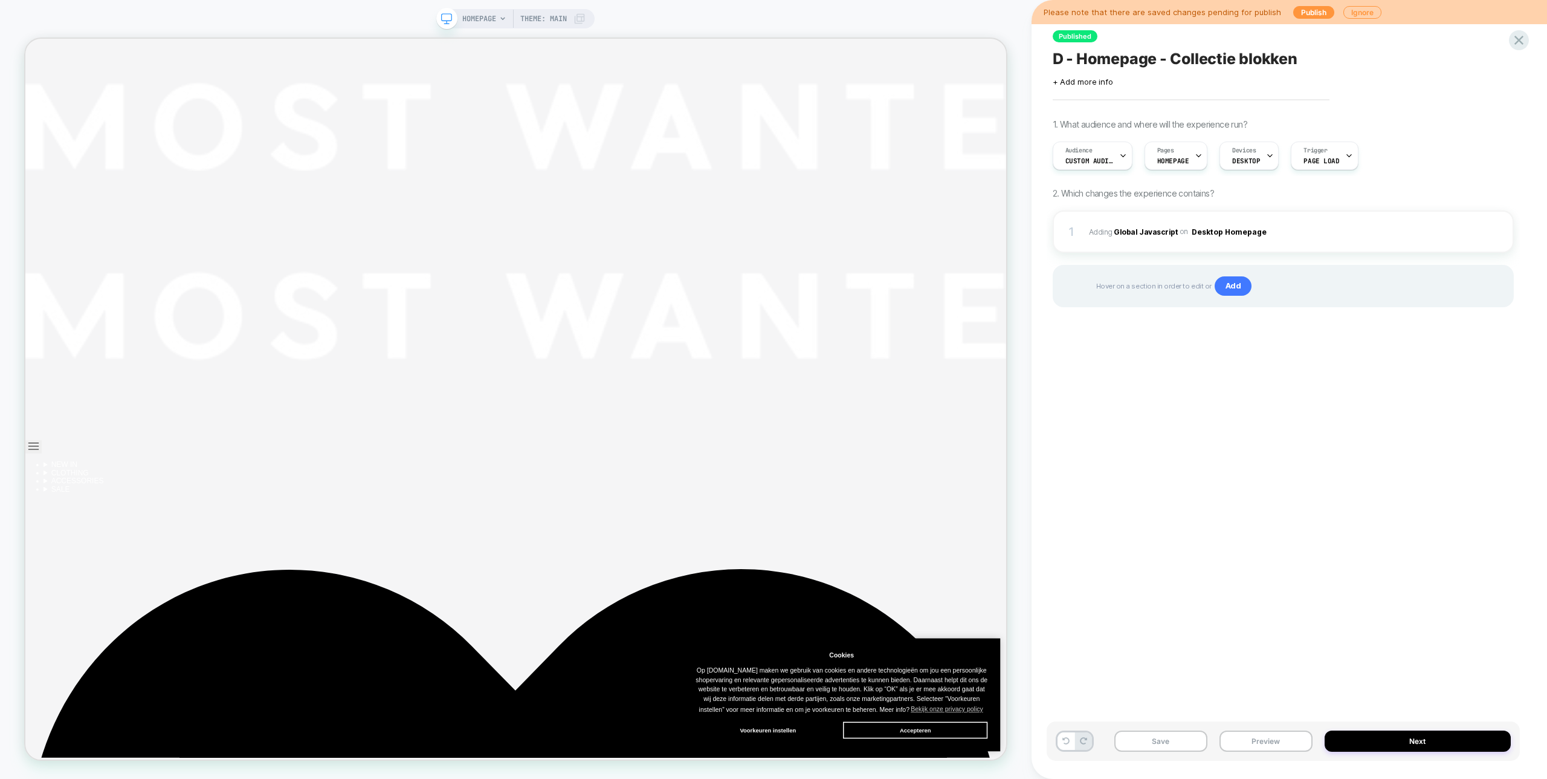
scroll to position [0, 0]
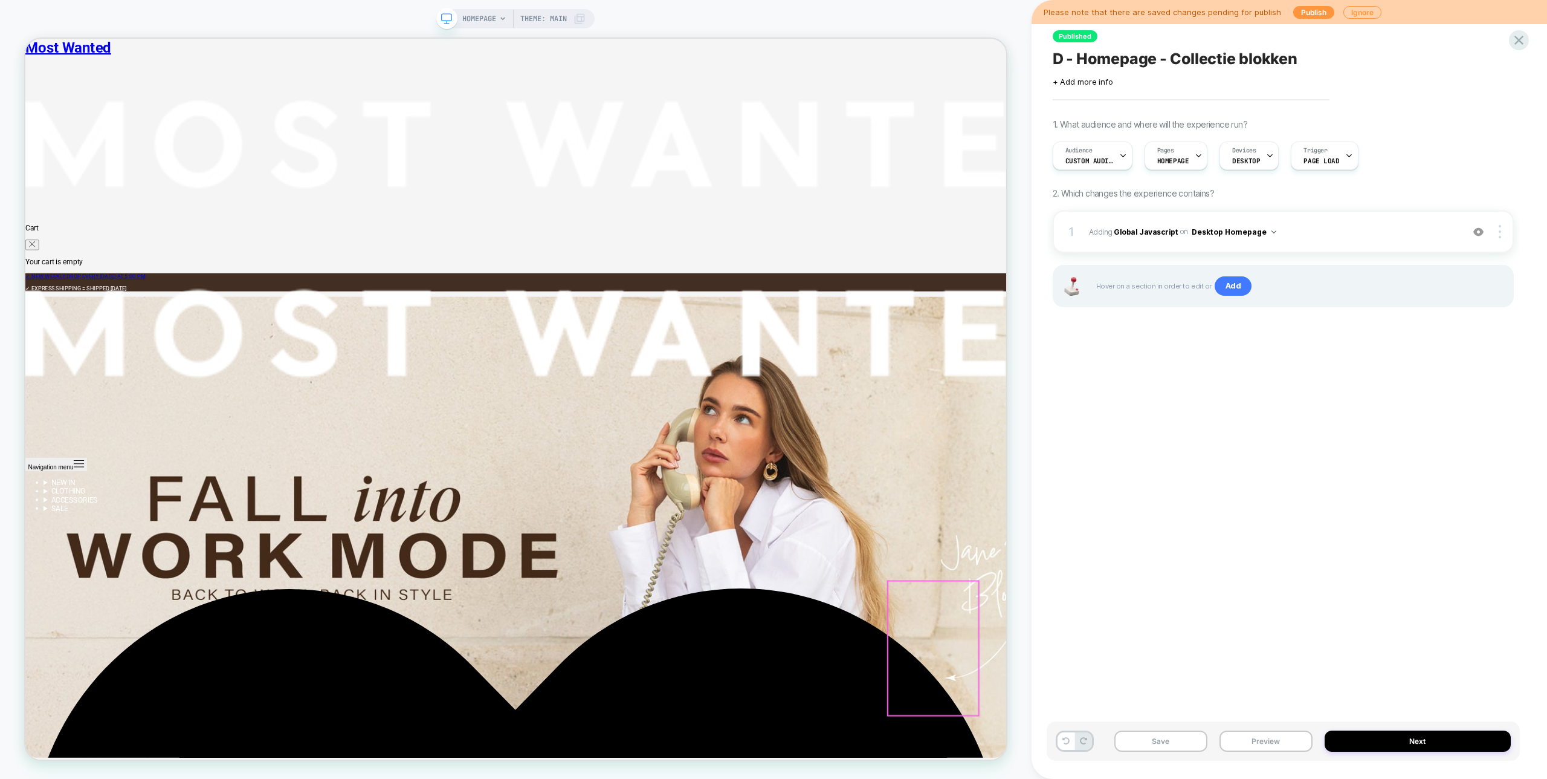
scroll to position [3714, 0]
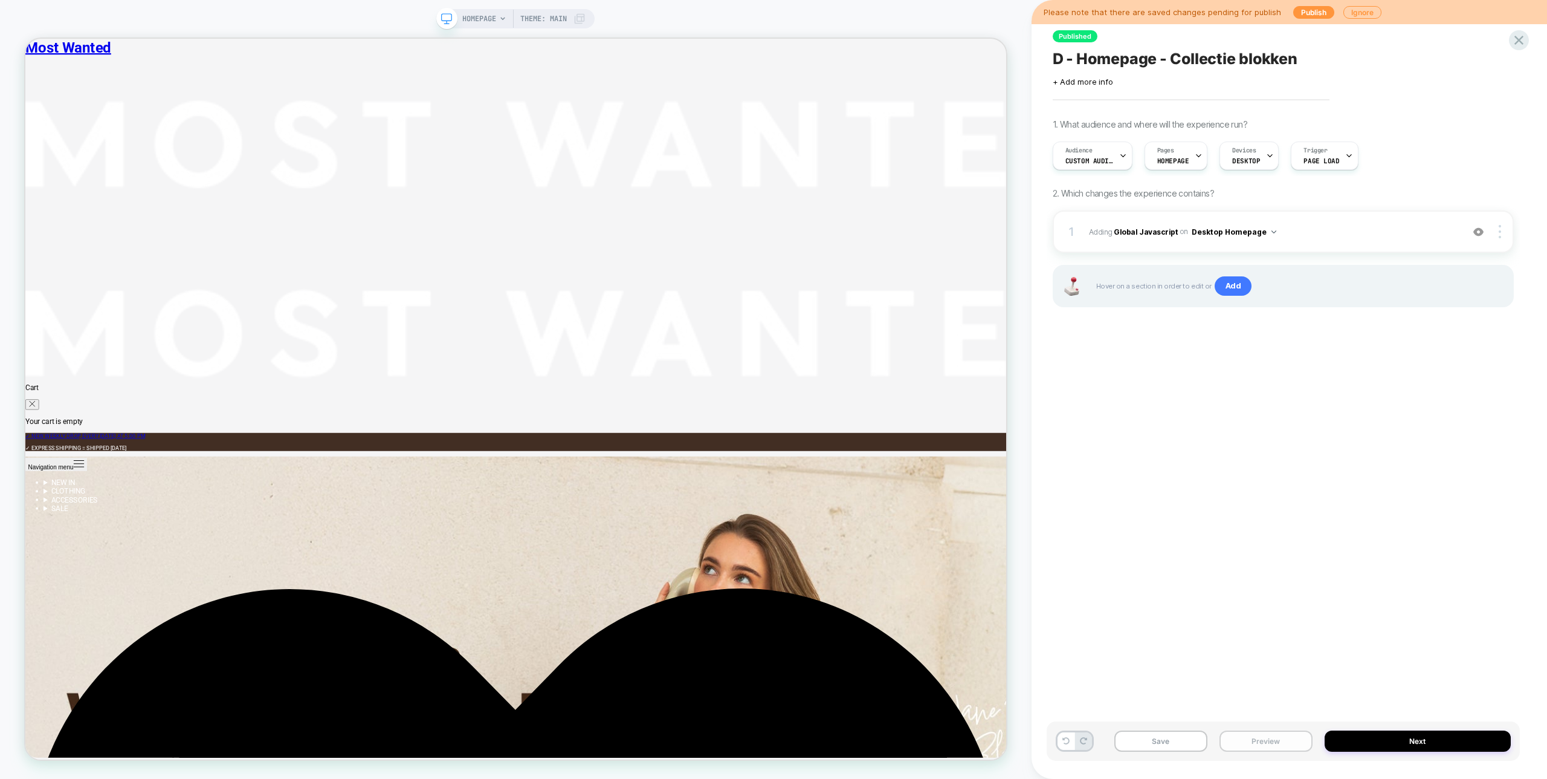
click at [1261, 734] on button "Preview" at bounding box center [1266, 740] width 93 height 21
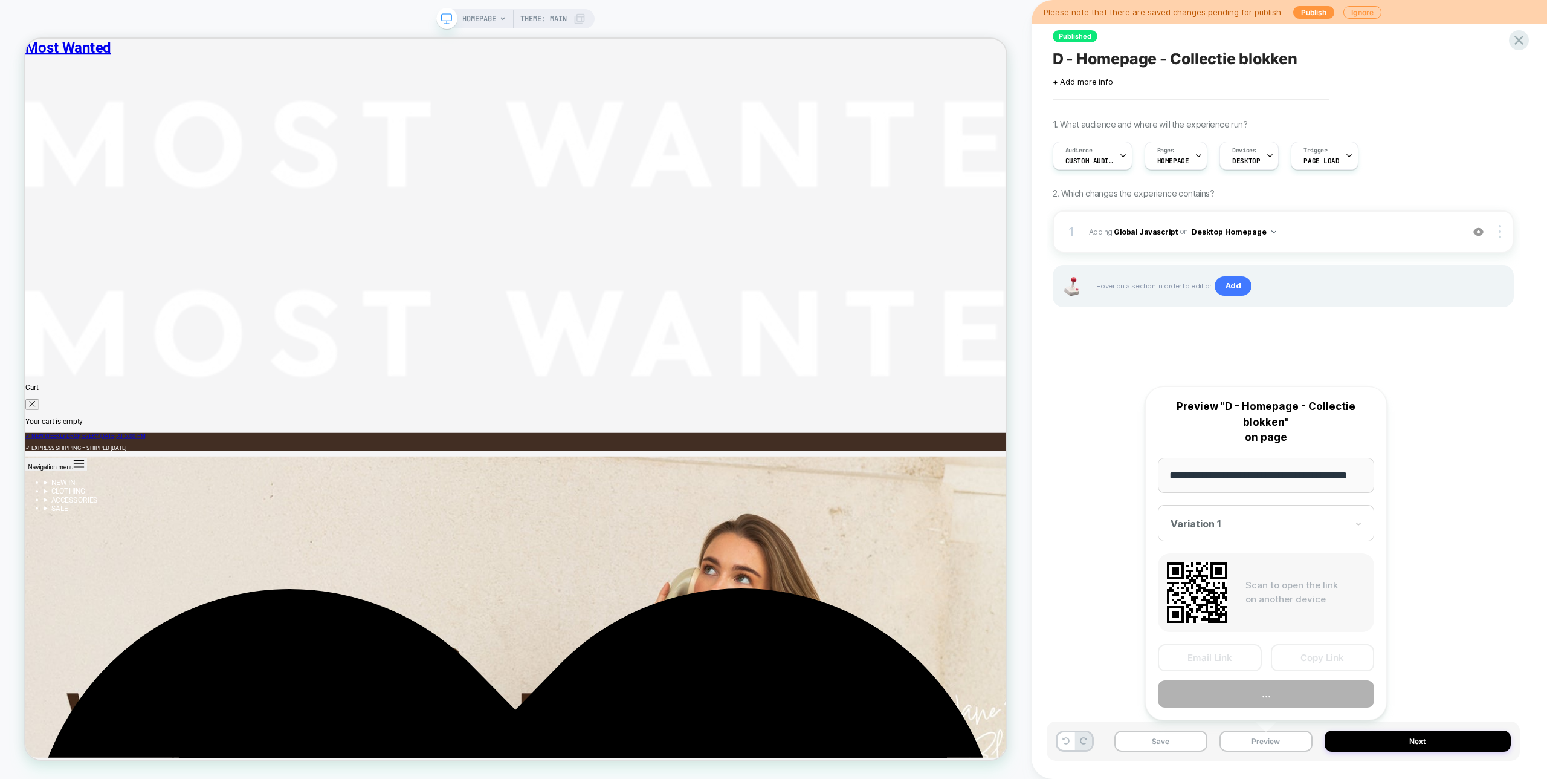
scroll to position [0, 28]
click at [1258, 682] on button "Preview" at bounding box center [1266, 694] width 216 height 27
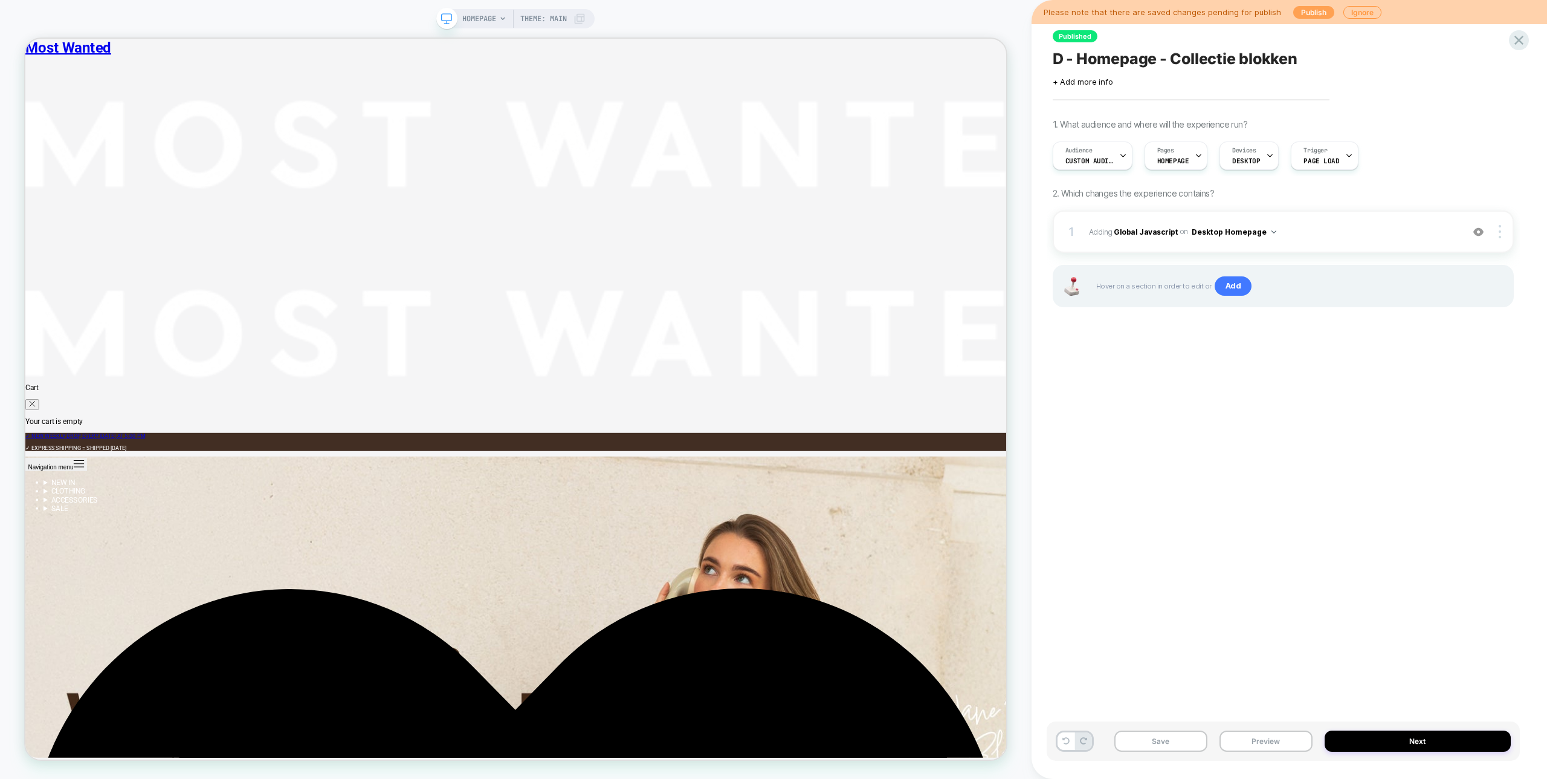
click at [1305, 10] on button "Publish" at bounding box center [1314, 12] width 41 height 13
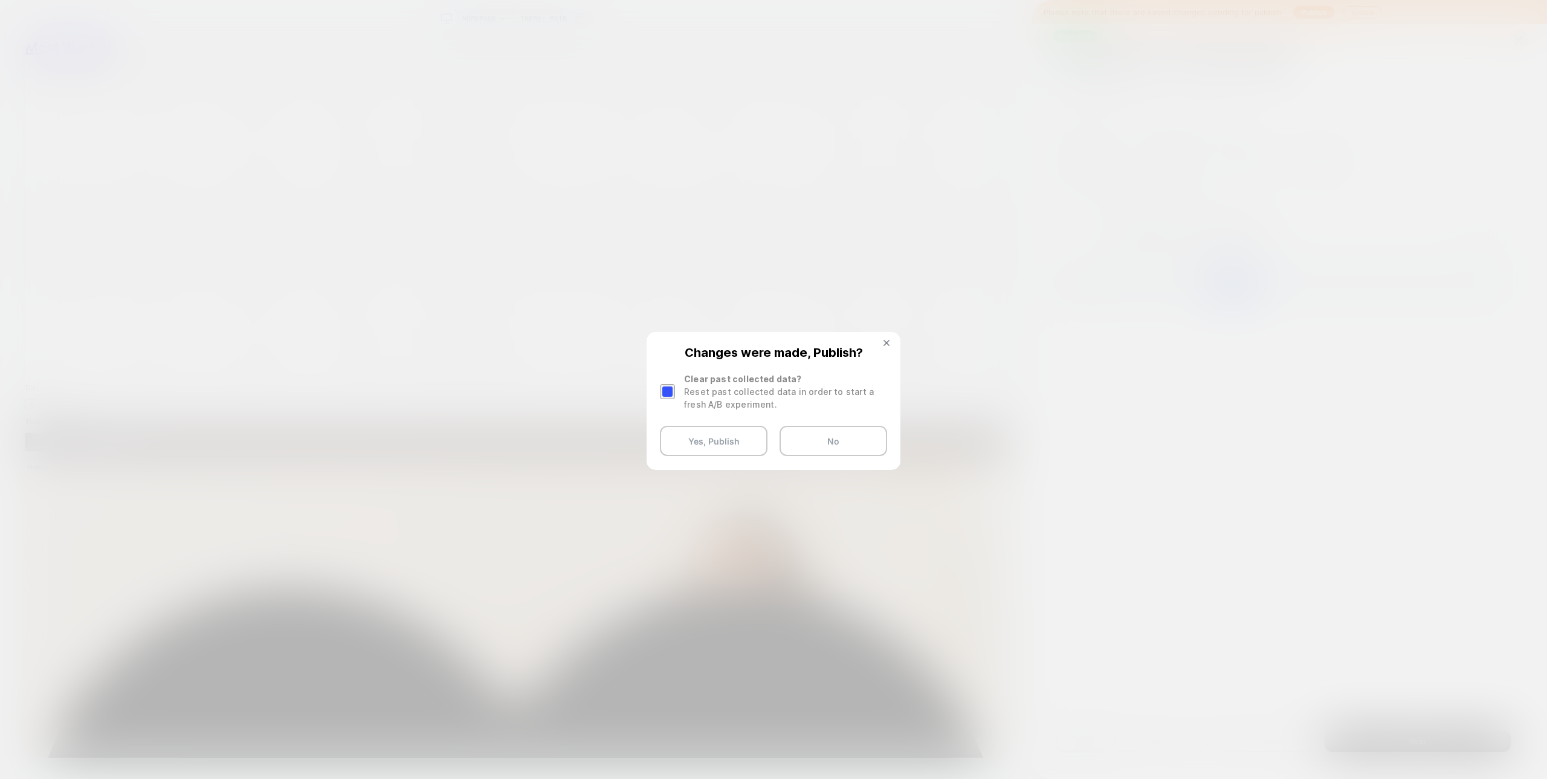
click at [669, 394] on div at bounding box center [667, 391] width 15 height 15
click at [711, 443] on button "Yes, Publish" at bounding box center [714, 441] width 108 height 30
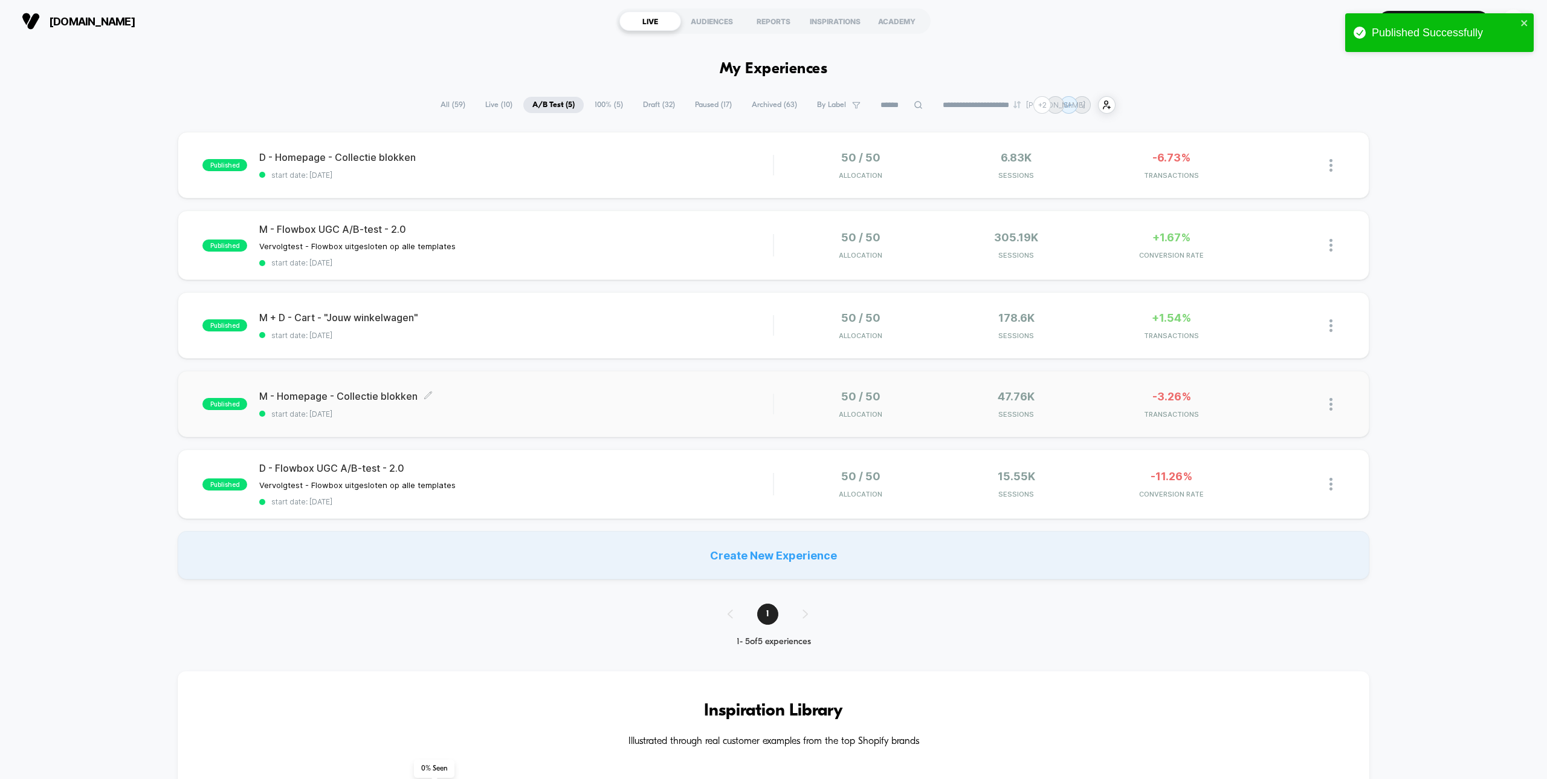
click at [638, 416] on span "start date: [DATE]" at bounding box center [516, 413] width 514 height 9
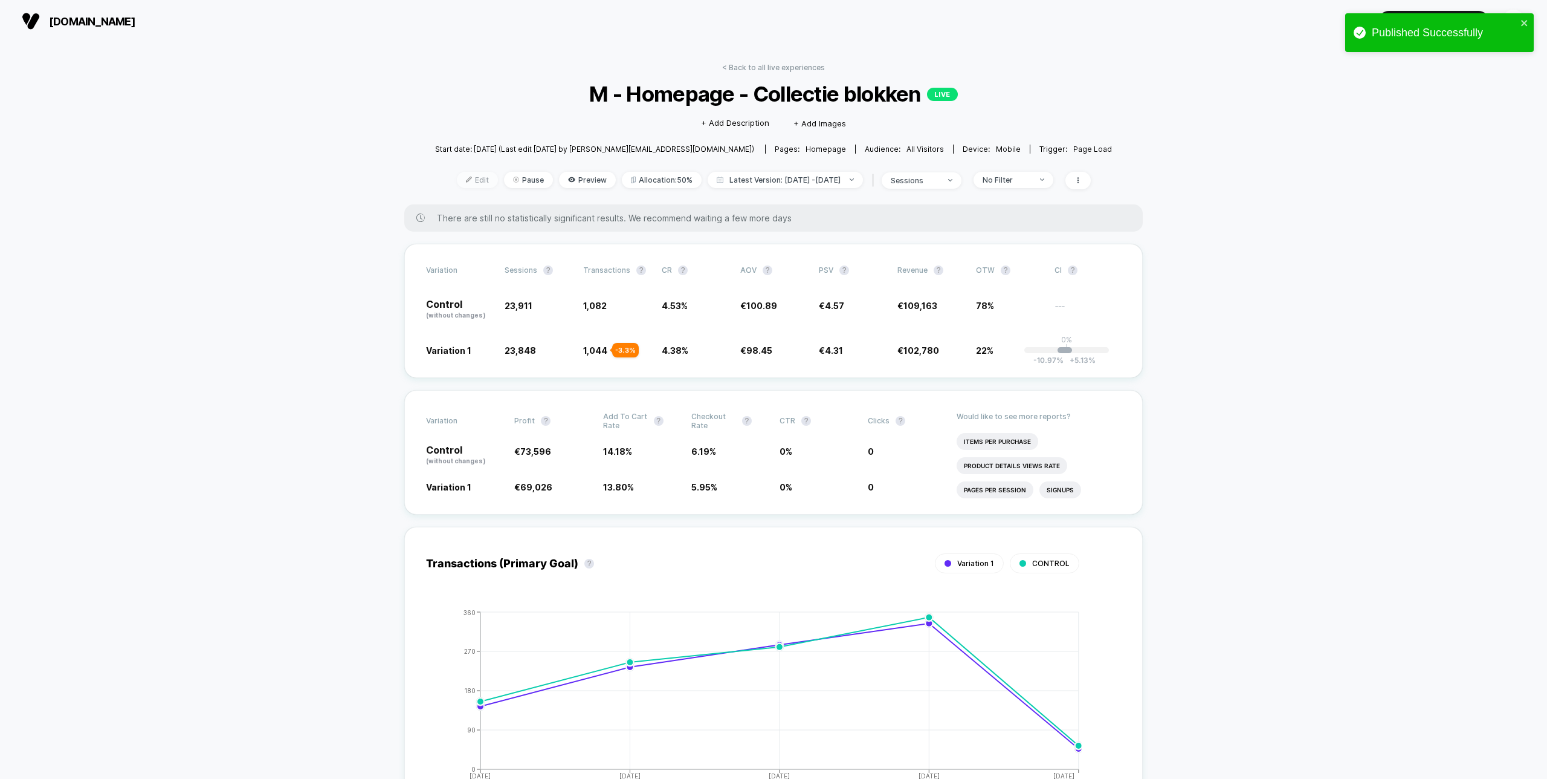
click at [462, 175] on span "Edit" at bounding box center [477, 180] width 41 height 16
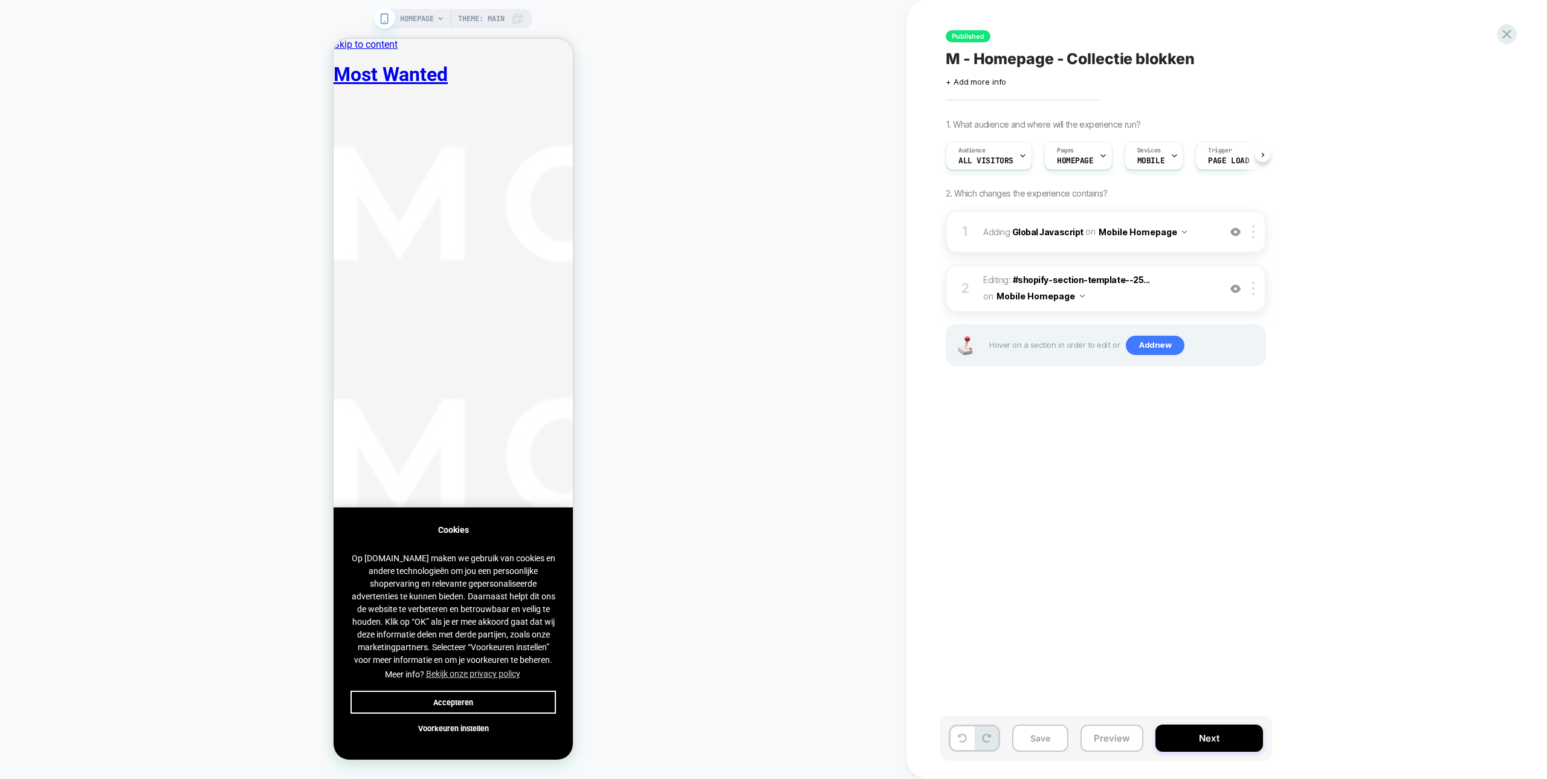
click at [482, 696] on button "Accepteren" at bounding box center [454, 701] width 206 height 23
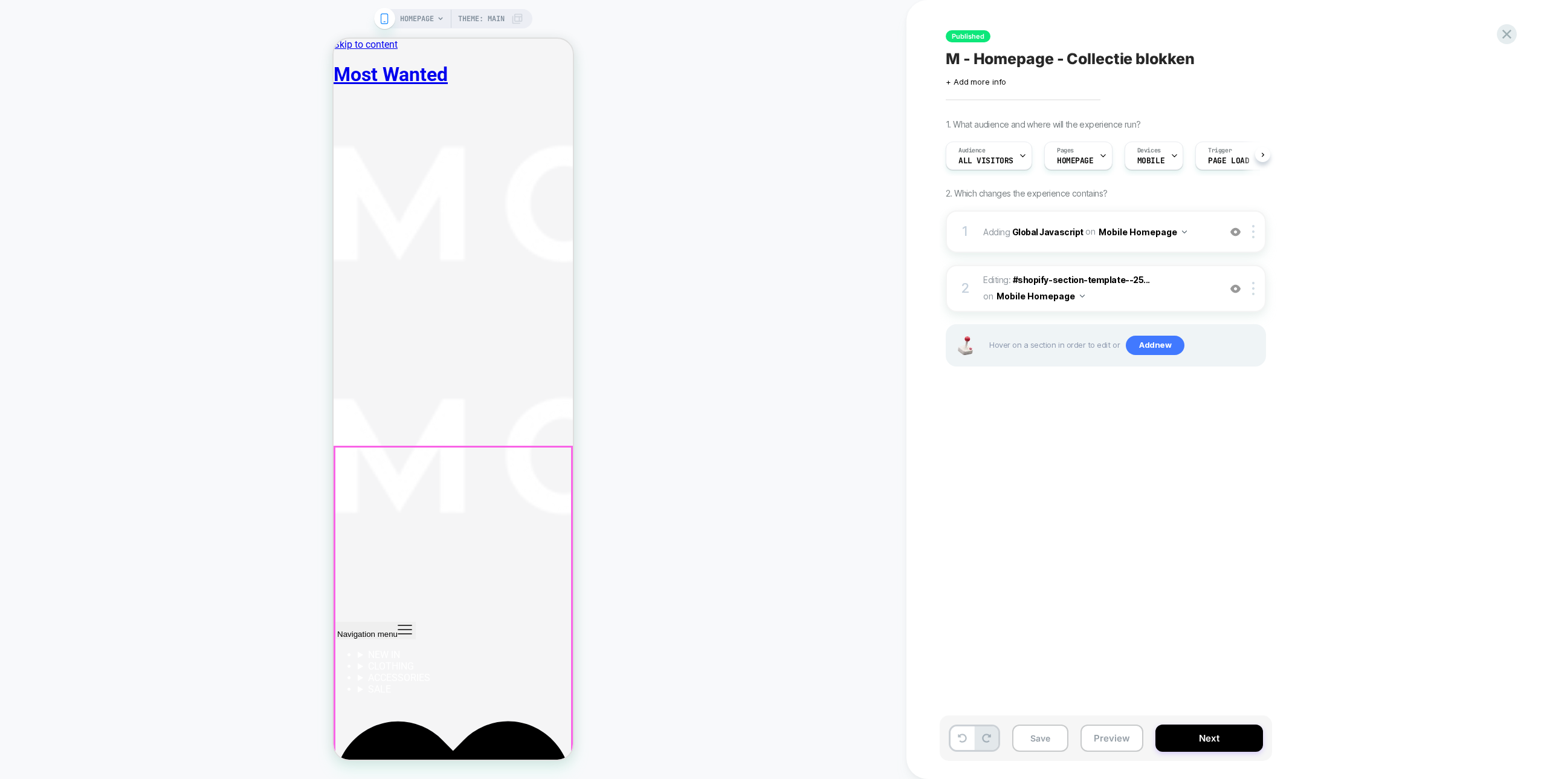
scroll to position [0, 1]
click at [1064, 232] on b "Global Javascript" at bounding box center [1047, 231] width 71 height 10
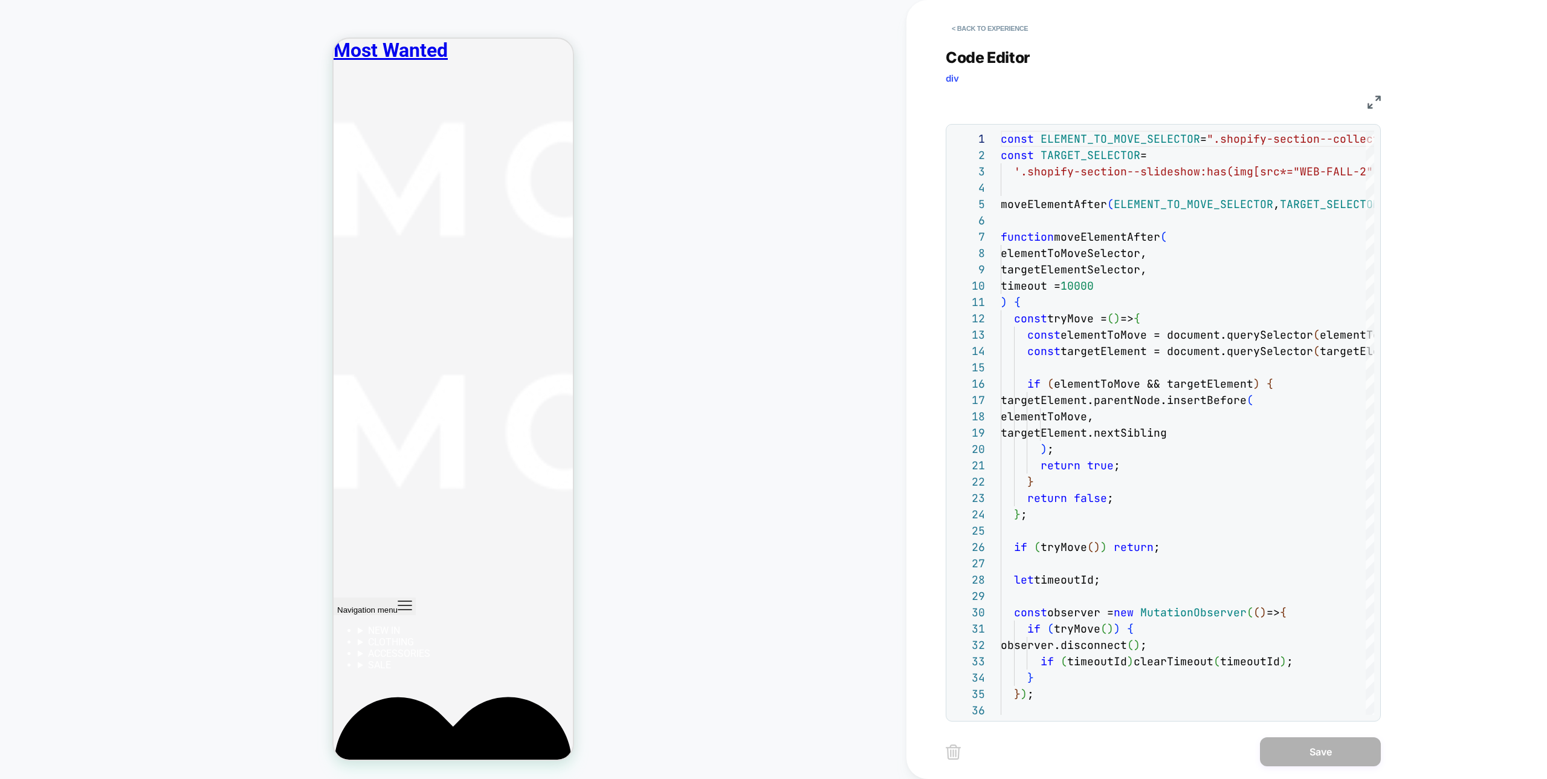
scroll to position [1437, 0]
click at [1018, 27] on button "< Back to experience" at bounding box center [990, 28] width 88 height 19
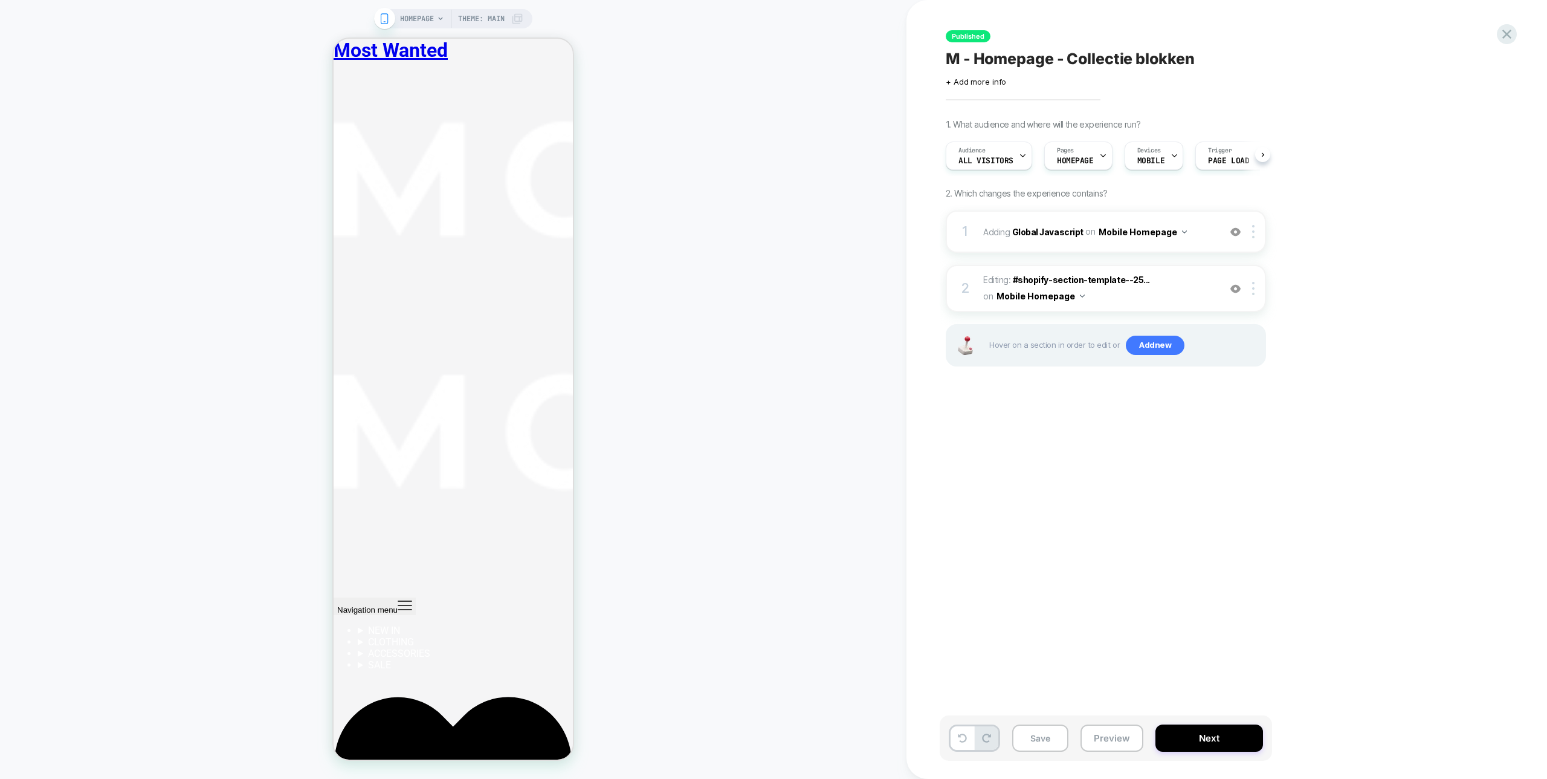
scroll to position [0, 1]
click at [1119, 740] on button "Preview" at bounding box center [1112, 737] width 63 height 27
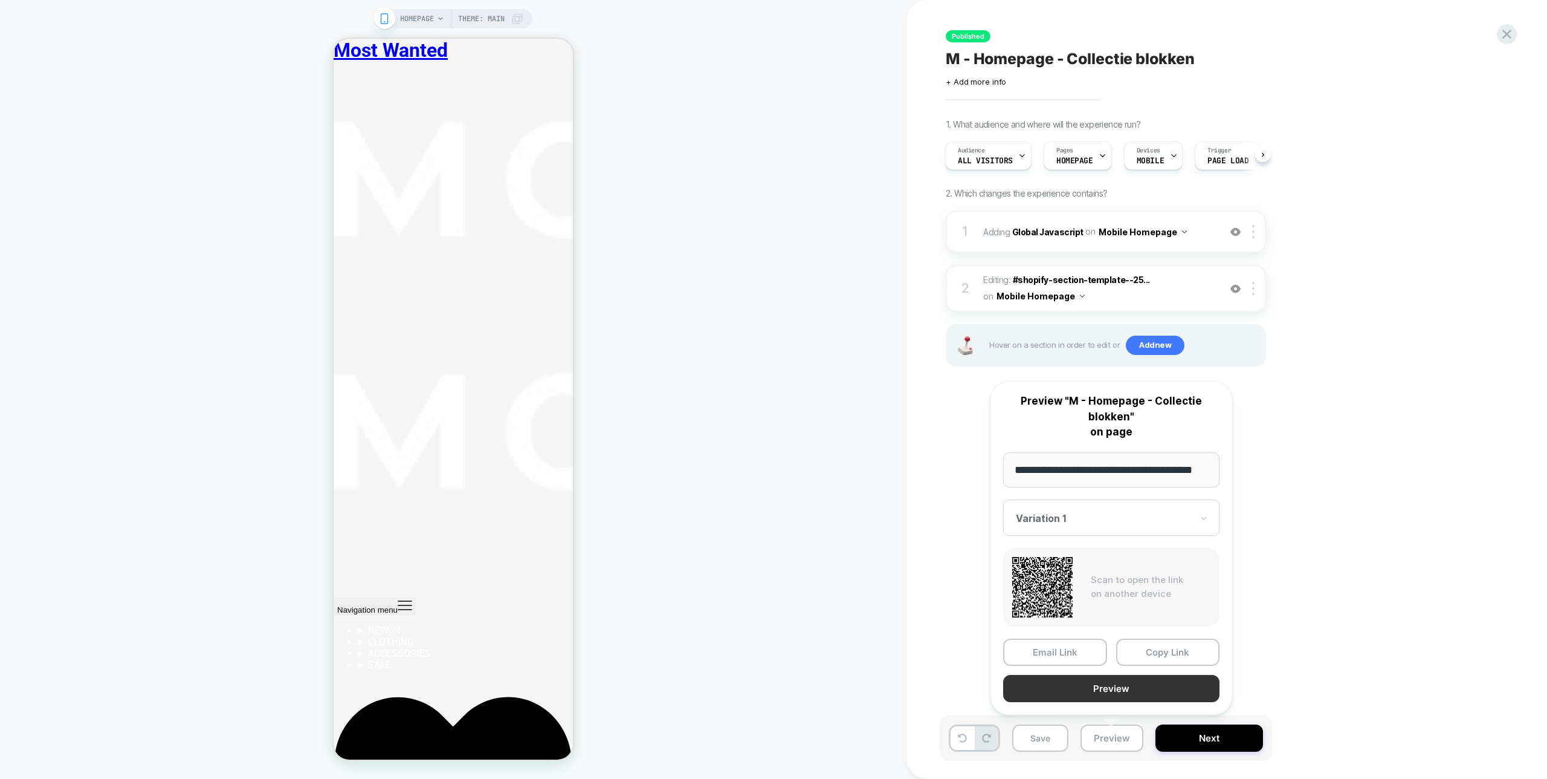
scroll to position [0, 28]
click at [1123, 688] on button "Preview" at bounding box center [1111, 688] width 216 height 27
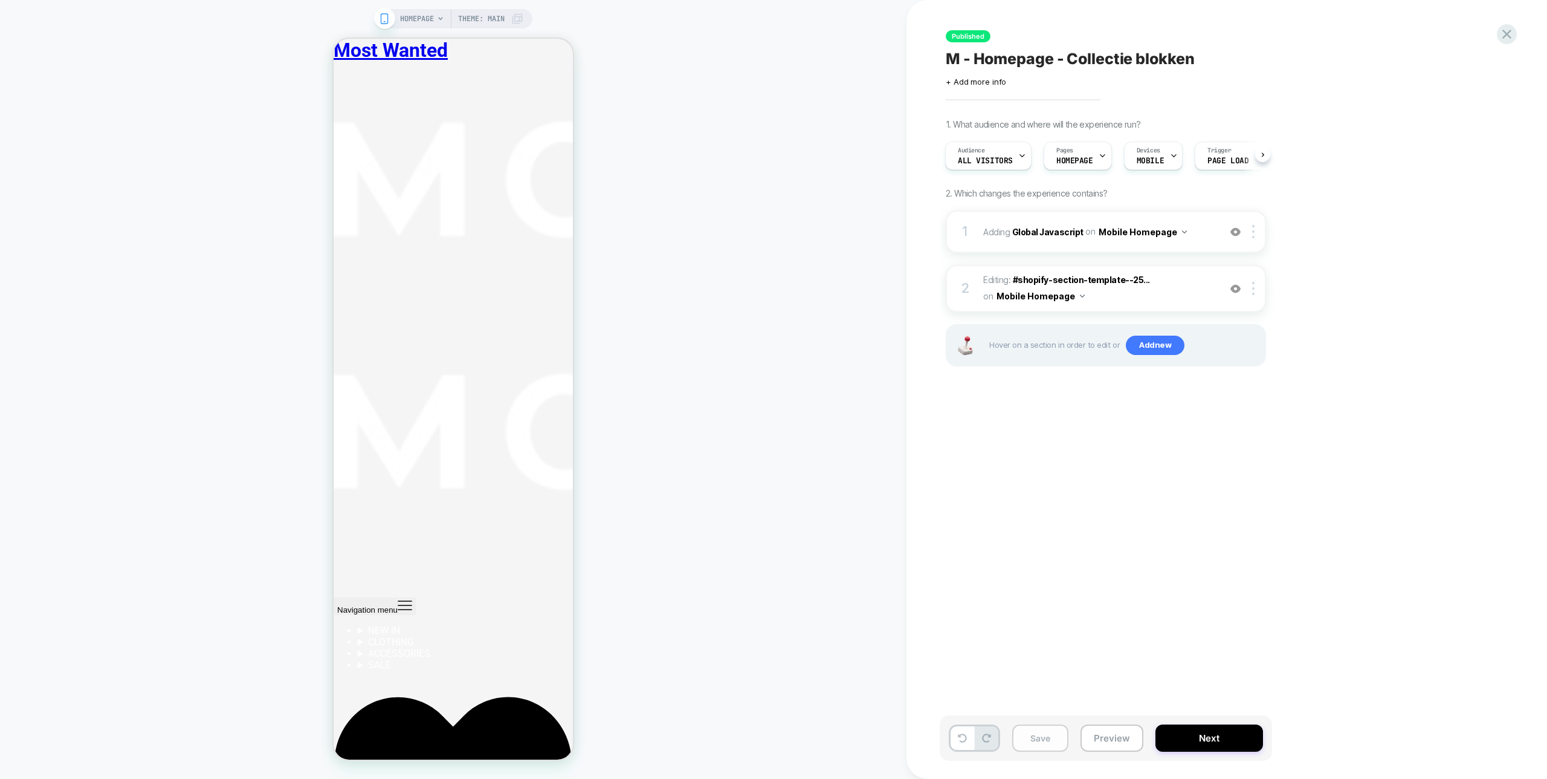
click at [1040, 726] on button "Save" at bounding box center [1040, 737] width 56 height 27
click at [1510, 34] on icon at bounding box center [1507, 34] width 16 height 16
